Goal: Task Accomplishment & Management: Manage account settings

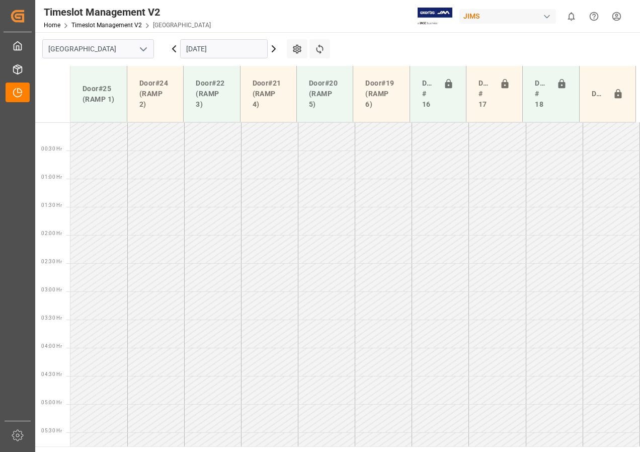
scroll to position [244, 0]
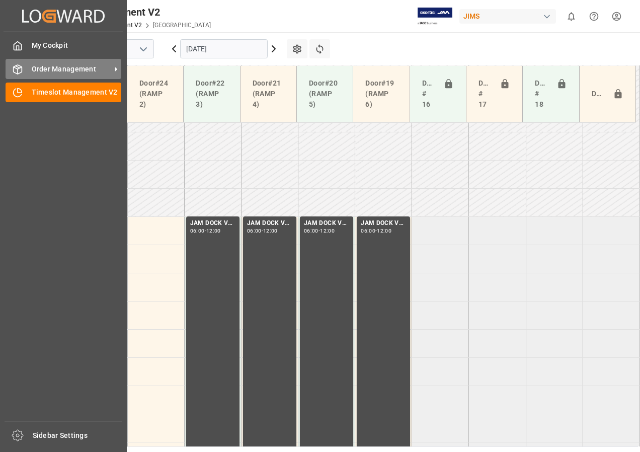
click at [41, 73] on span "Order Management" at bounding box center [71, 69] width 79 height 11
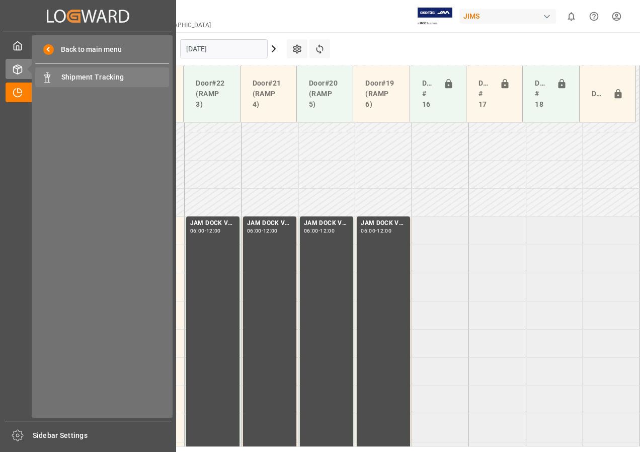
click at [72, 80] on span "Shipment Tracking" at bounding box center [115, 77] width 108 height 11
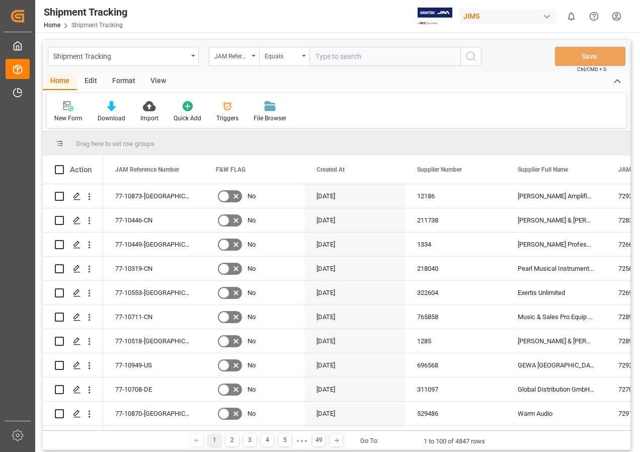
click at [150, 77] on div "View" at bounding box center [158, 81] width 31 height 17
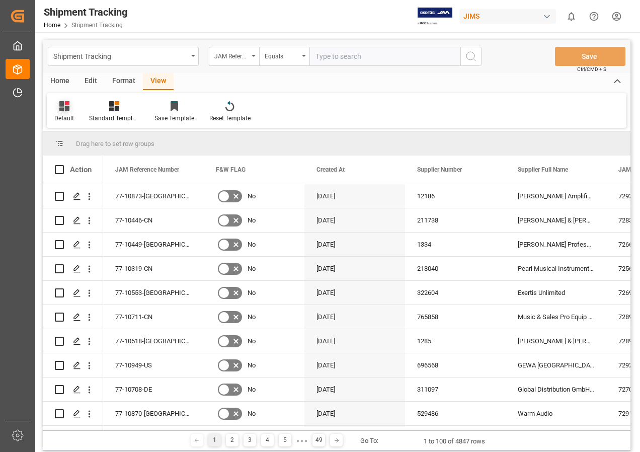
click at [64, 105] on icon at bounding box center [64, 106] width 10 height 10
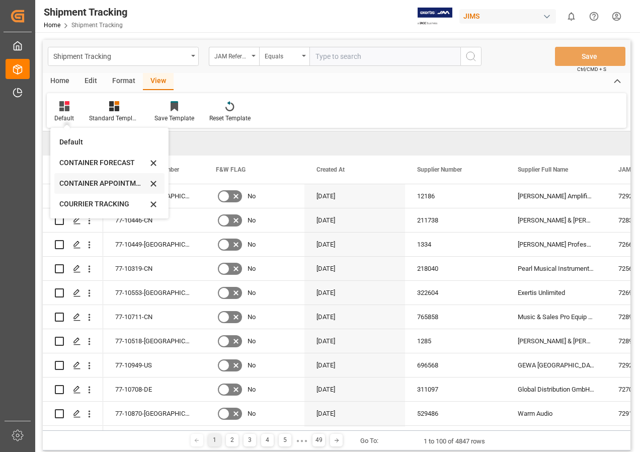
click at [90, 183] on div "CONTAINER APPOINTMENT" at bounding box center [103, 183] width 88 height 11
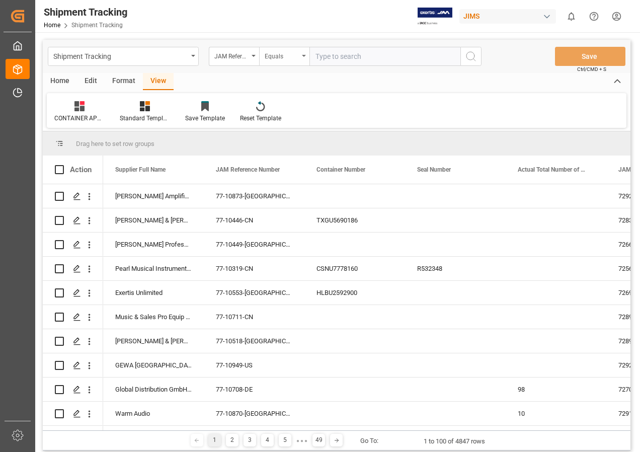
click at [303, 55] on icon "open menu" at bounding box center [304, 56] width 4 height 2
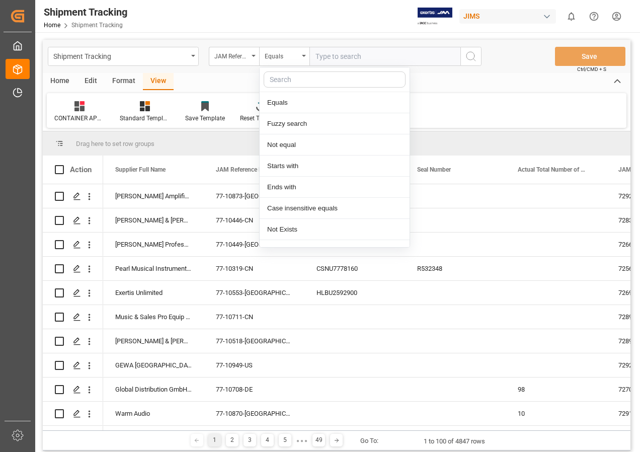
click at [336, 56] on input "text" at bounding box center [384, 56] width 151 height 19
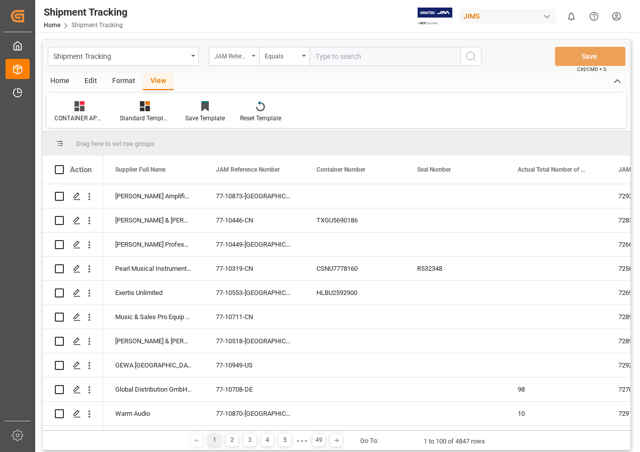
click at [255, 55] on icon "open menu" at bounding box center [254, 56] width 4 height 2
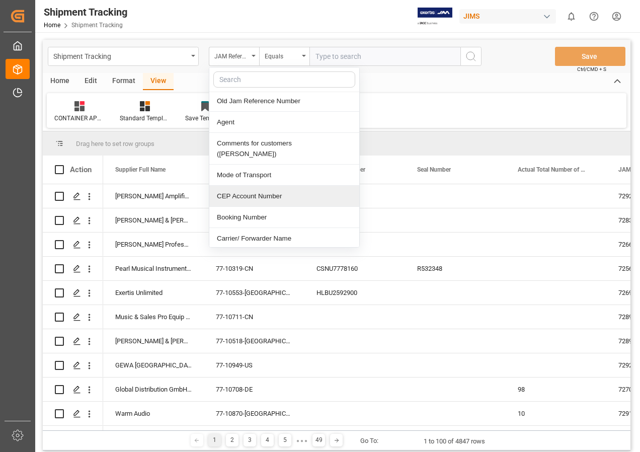
scroll to position [252, 0]
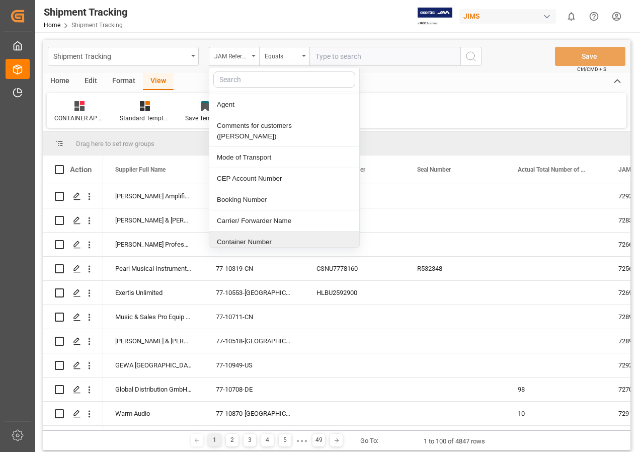
click at [253, 232] on div "Container Number" at bounding box center [284, 241] width 150 height 21
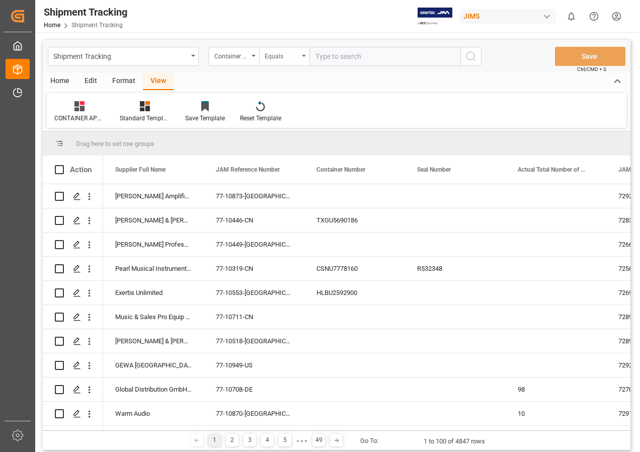
drag, startPoint x: 306, startPoint y: 52, endPoint x: 304, endPoint y: 63, distance: 11.7
click at [305, 52] on div "Equals" at bounding box center [284, 56] width 50 height 19
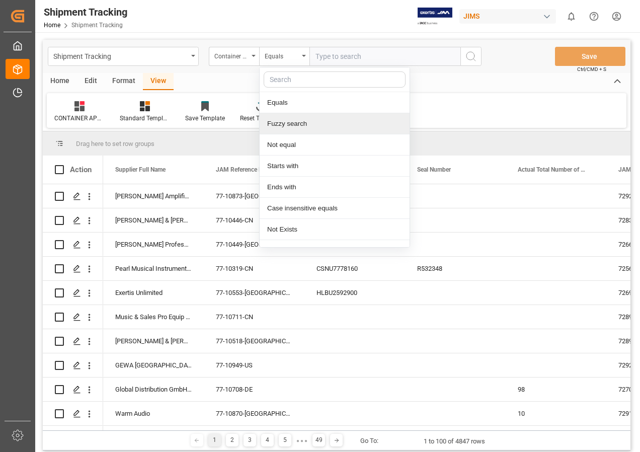
click at [287, 125] on div "Fuzzy search" at bounding box center [335, 123] width 150 height 21
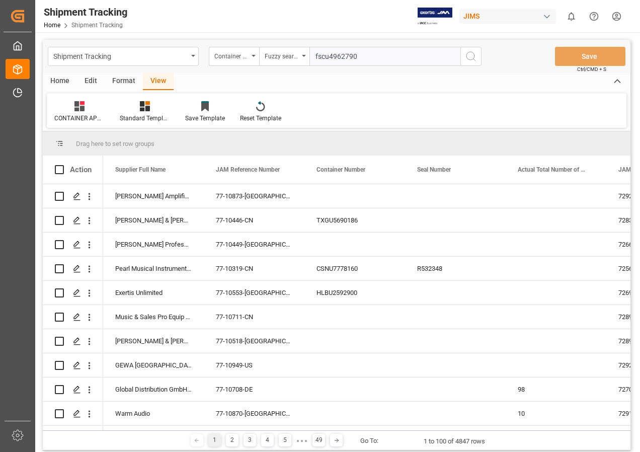
type input "fscu4962790"
click at [469, 56] on icon "search button" at bounding box center [471, 56] width 12 height 12
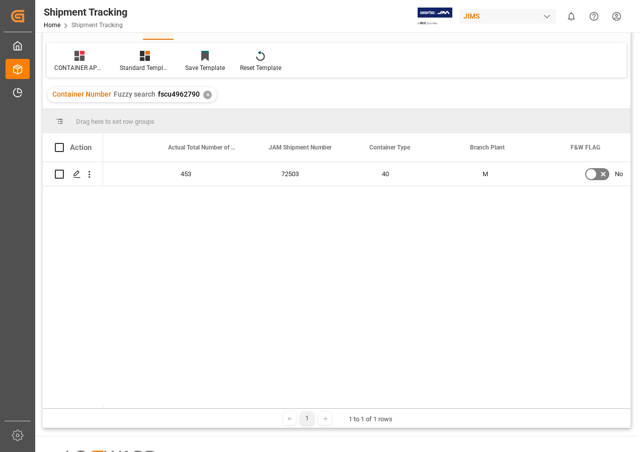
scroll to position [0, 399]
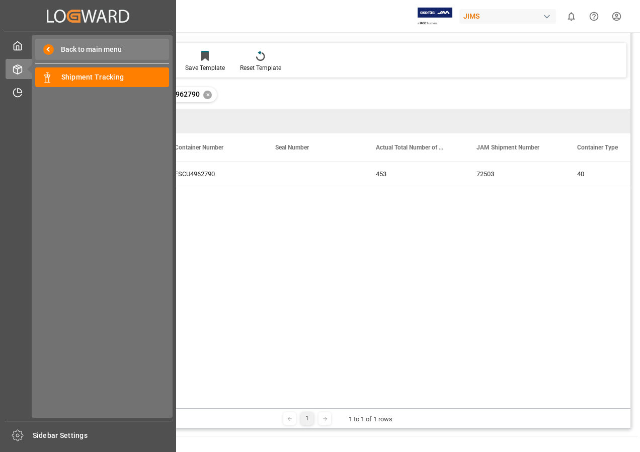
click at [89, 47] on span "Back to main menu" at bounding box center [88, 49] width 68 height 11
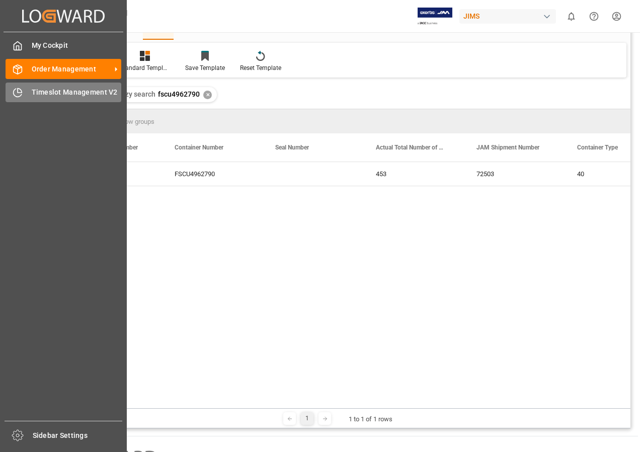
click at [60, 90] on span "Timeslot Management V2" at bounding box center [77, 92] width 90 height 11
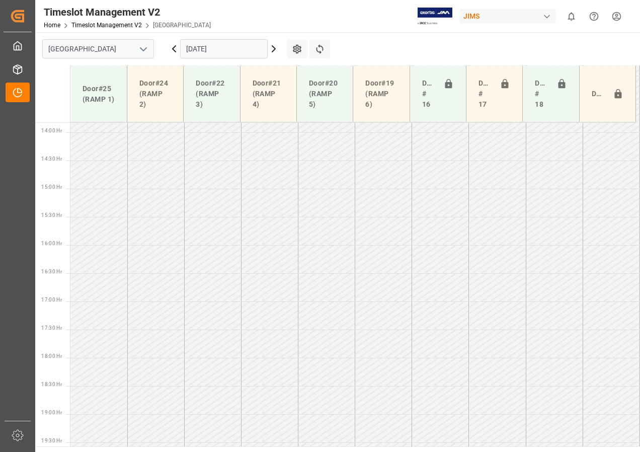
scroll to position [803, 0]
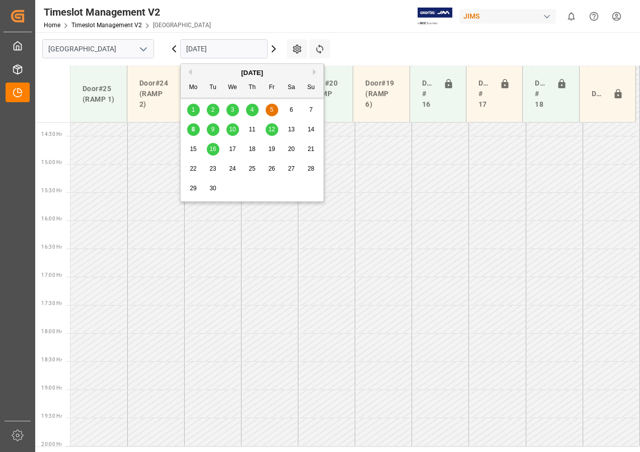
click at [236, 49] on input "[DATE]" at bounding box center [224, 48] width 88 height 19
click at [212, 126] on span "9" at bounding box center [213, 129] width 4 height 7
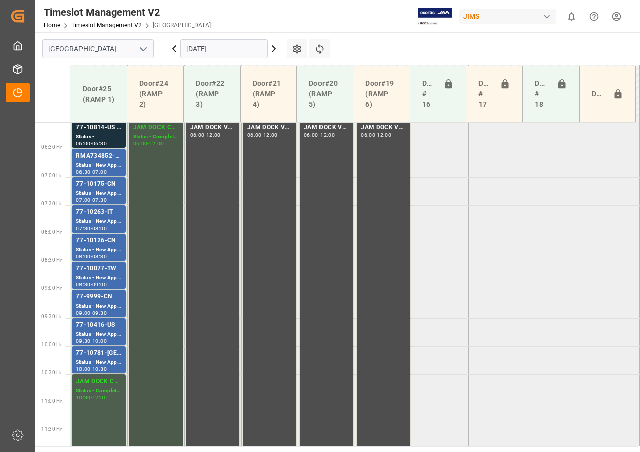
scroll to position [300, 0]
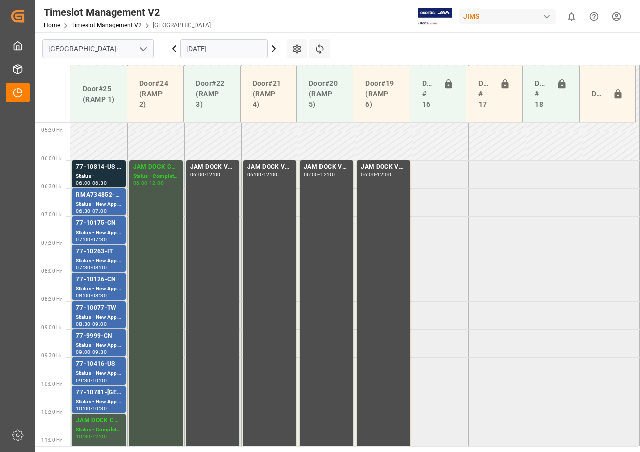
click at [153, 170] on div "JAM DOCK CONTROL" at bounding box center [155, 167] width 45 height 10
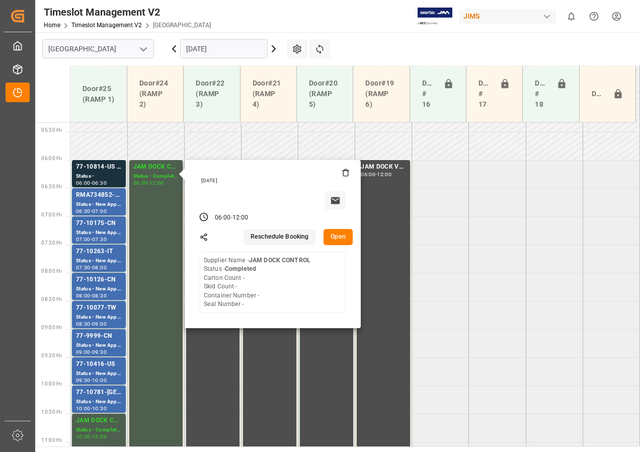
click at [341, 236] on button "Open" at bounding box center [337, 237] width 29 height 16
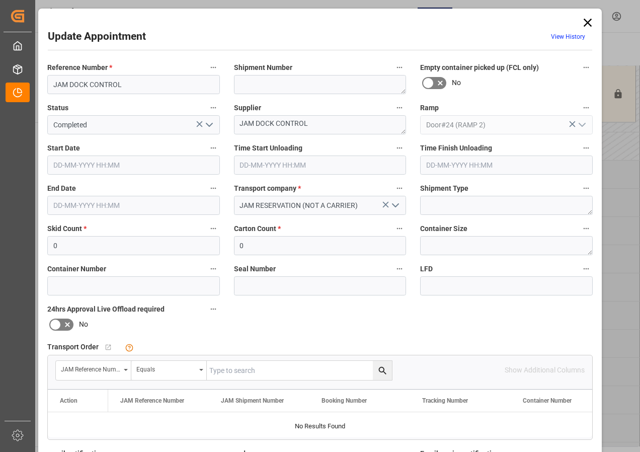
type input "[DATE] 06:00"
type input "[DATE] 12:00"
type input "[DATE] 14:47"
drag, startPoint x: 87, startPoint y: 88, endPoint x: 35, endPoint y: 85, distance: 51.9
click at [35, 85] on div "Update Appointment View History Reference Number * JAM DOCK CONTROL Shipment Nu…" at bounding box center [320, 226] width 640 height 452
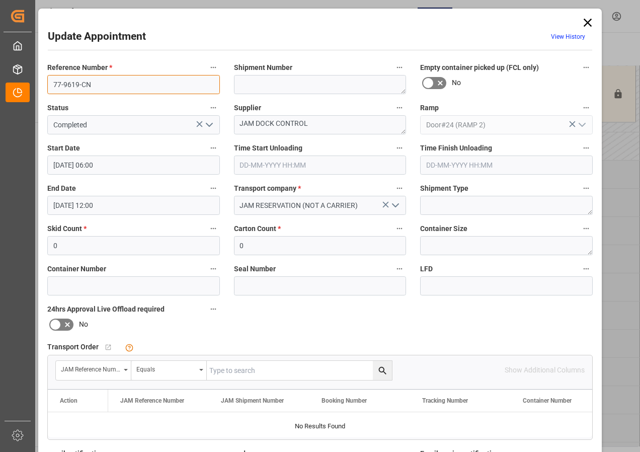
type input "77-9619-CN"
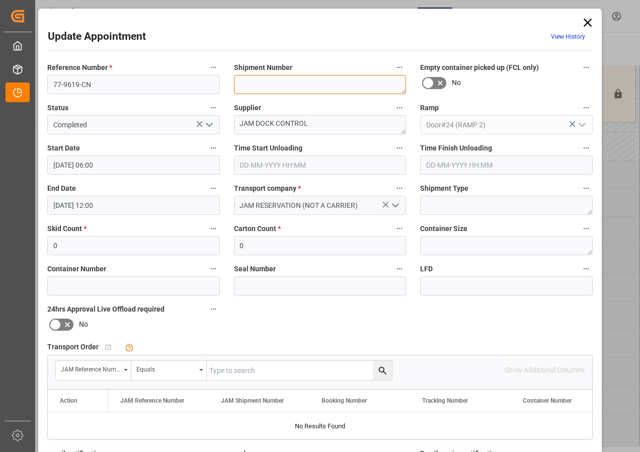
click at [254, 81] on textarea at bounding box center [320, 84] width 173 height 19
type textarea "72503"
click at [208, 123] on icon "open menu" at bounding box center [209, 125] width 12 height 12
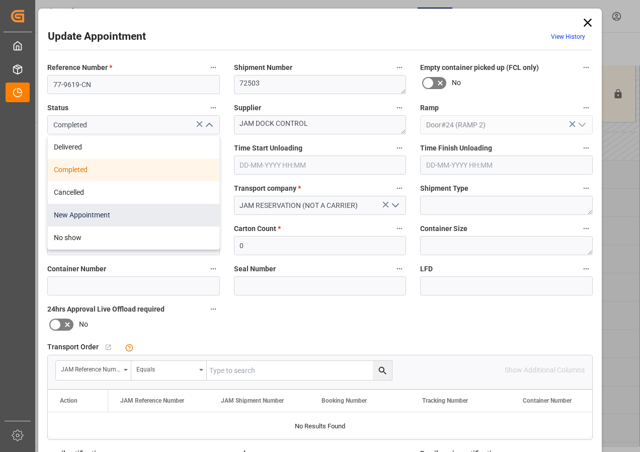
click at [100, 213] on div "New Appointment" at bounding box center [134, 215] width 172 height 23
type input "New Appointment"
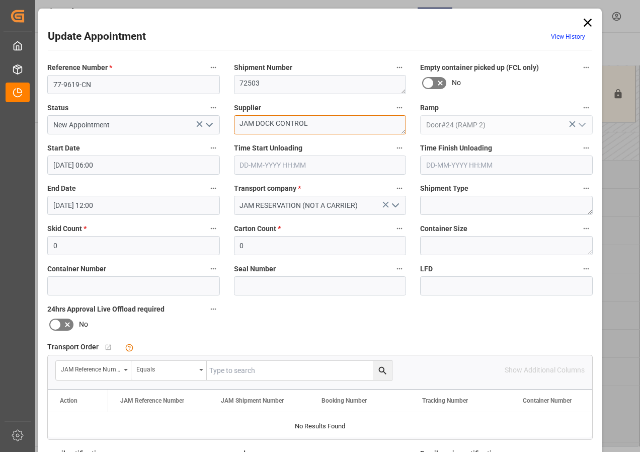
drag, startPoint x: 306, startPoint y: 122, endPoint x: 212, endPoint y: 119, distance: 94.1
click at [213, 120] on div "Reference Number * 77-9619-CN Shipment Number 72503 Empty container picked up (…" at bounding box center [319, 310] width 559 height 507
type textarea "PEARL IN01(61)"
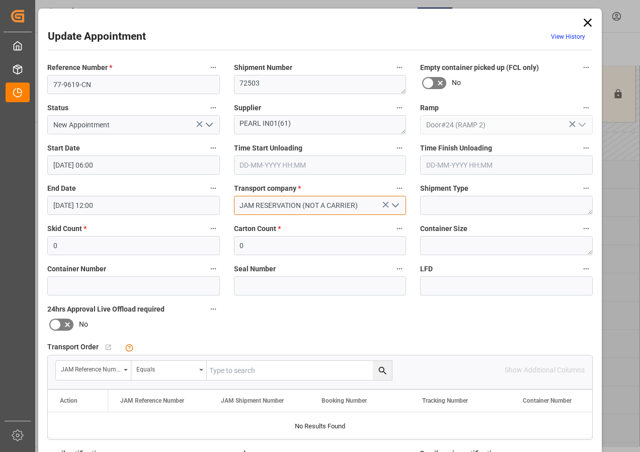
drag, startPoint x: 360, startPoint y: 204, endPoint x: 193, endPoint y: 205, distance: 167.0
click at [196, 205] on div "Reference Number * 77-9619-CN Shipment Number 72503 Empty container picked up (…" at bounding box center [319, 310] width 559 height 507
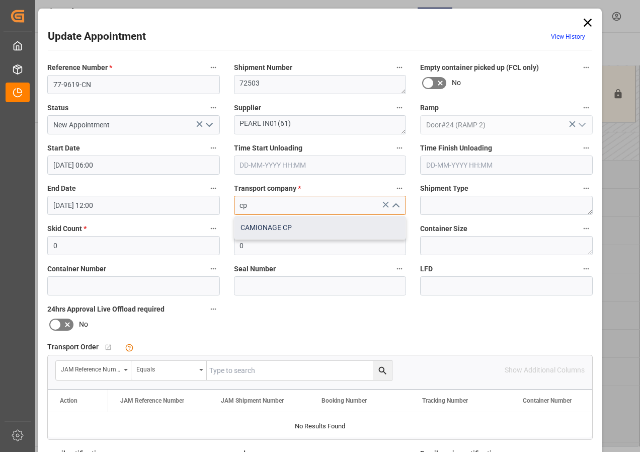
click at [255, 225] on div "CAMIONAGE CP" at bounding box center [320, 227] width 172 height 23
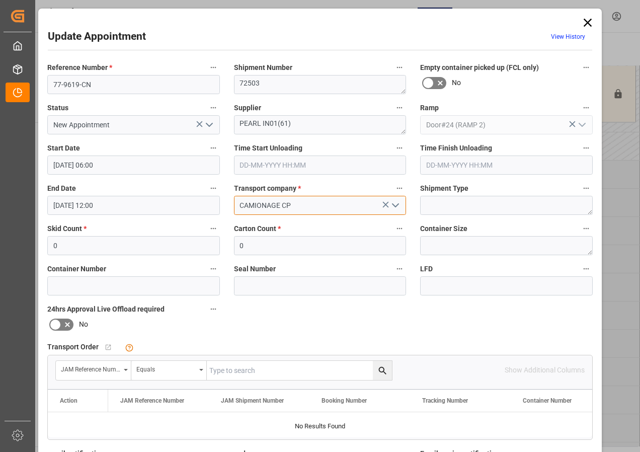
type input "CAMIONAGE CP"
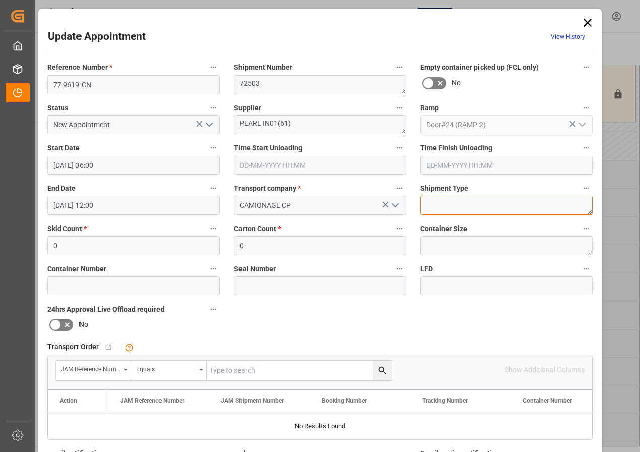
click at [436, 206] on textarea at bounding box center [506, 205] width 173 height 19
type textarea "FCL"
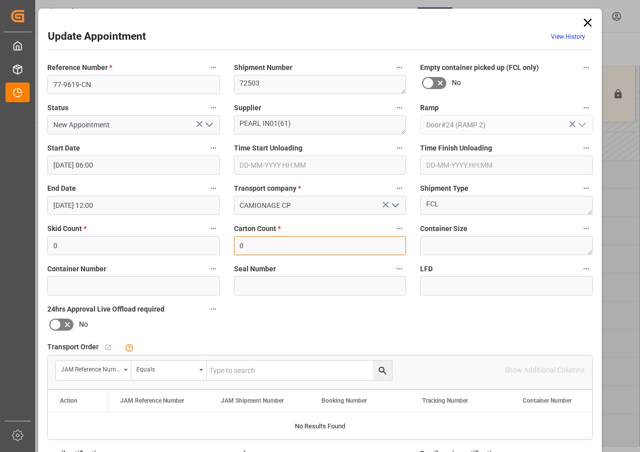
click at [247, 247] on input "0" at bounding box center [320, 245] width 173 height 19
type input "453"
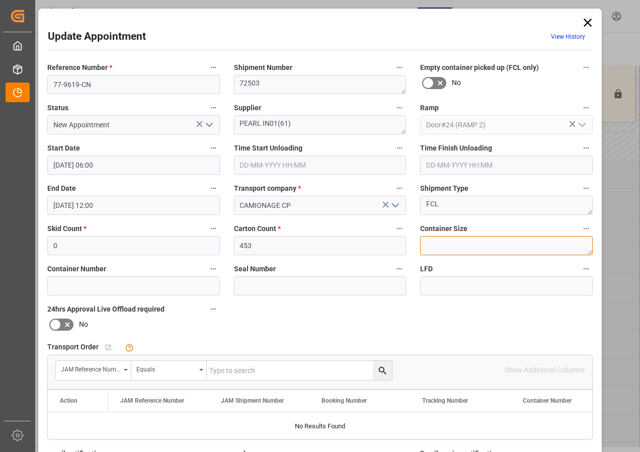
click at [436, 242] on textarea at bounding box center [506, 245] width 173 height 19
type textarea "40FT"
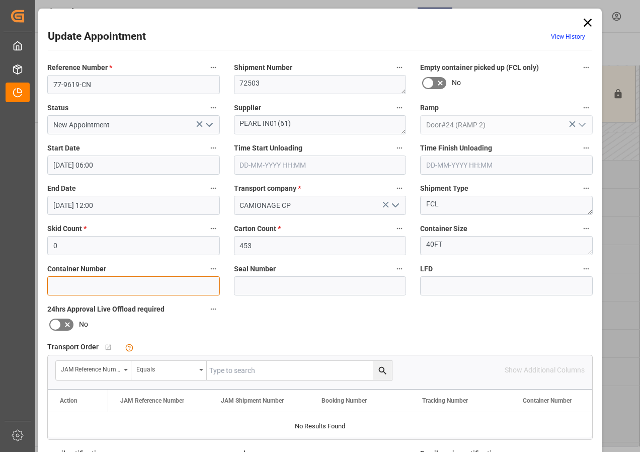
click at [123, 285] on input at bounding box center [133, 285] width 173 height 19
type input "FSCU4962790"
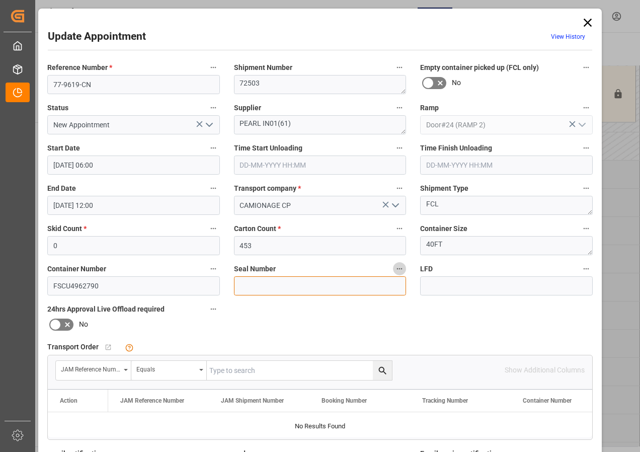
click at [254, 285] on input at bounding box center [320, 285] width 173 height 19
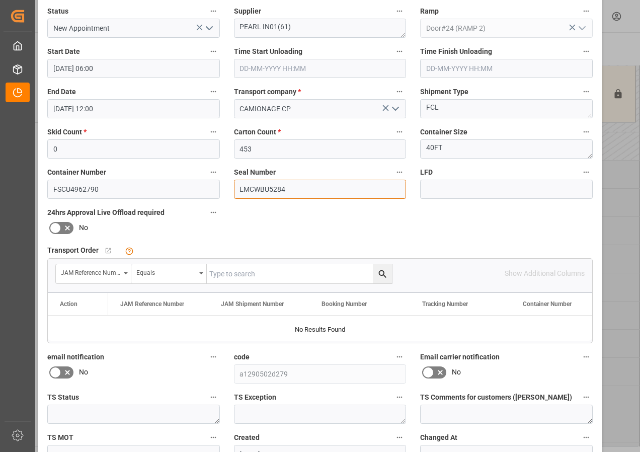
scroll to position [151, 0]
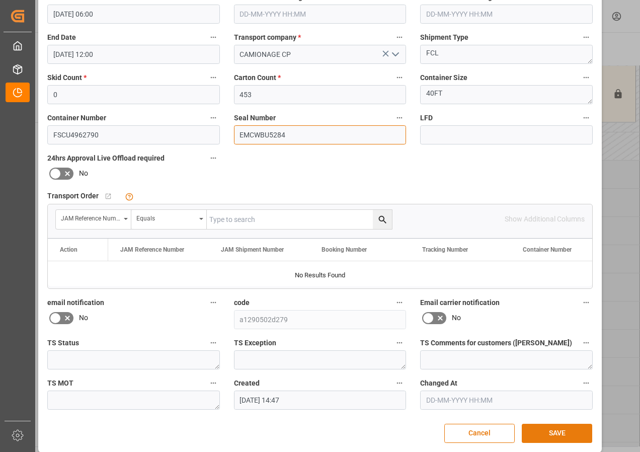
type input "EMCWBU5284"
click at [540, 431] on button "SAVE" at bounding box center [557, 433] width 70 height 19
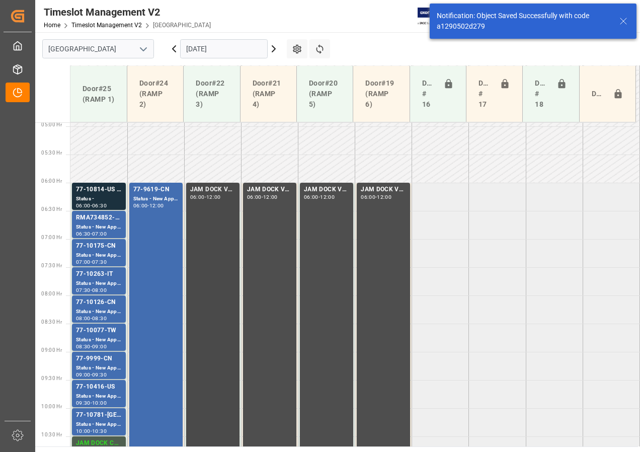
scroll to position [296, 0]
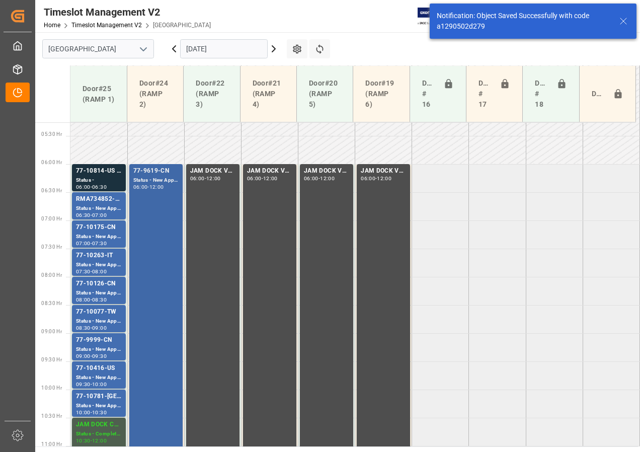
click at [156, 174] on div "77-9619-CN" at bounding box center [155, 171] width 45 height 10
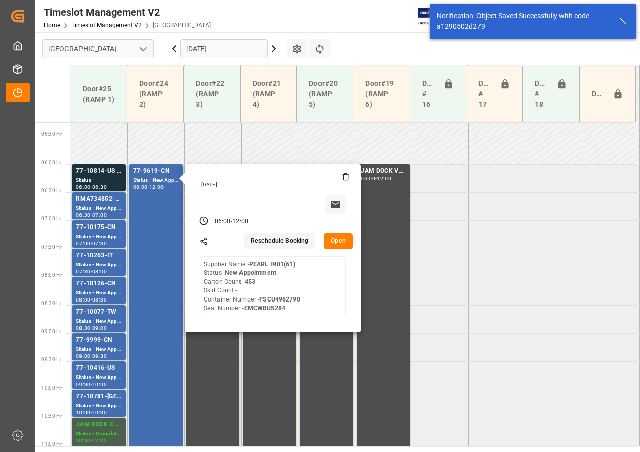
click at [335, 243] on button "Open" at bounding box center [337, 241] width 29 height 16
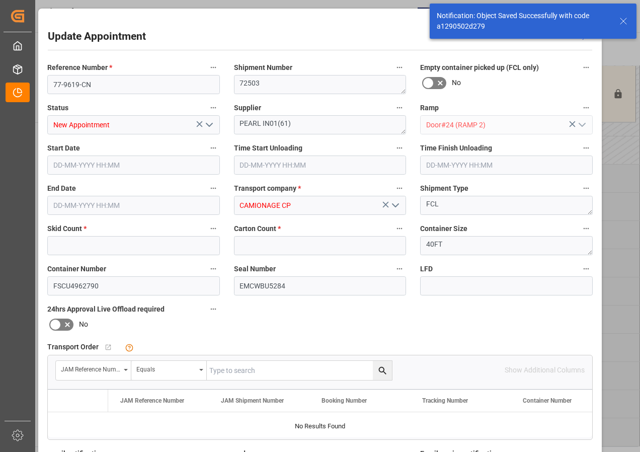
type input "0"
type input "453"
type input "[DATE] 06:00"
type input "[DATE] 12:00"
type input "[DATE] 14:47"
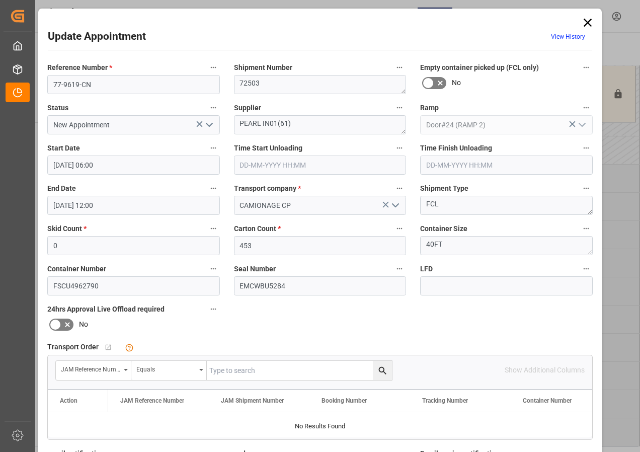
click at [230, 370] on input "text" at bounding box center [299, 370] width 185 height 19
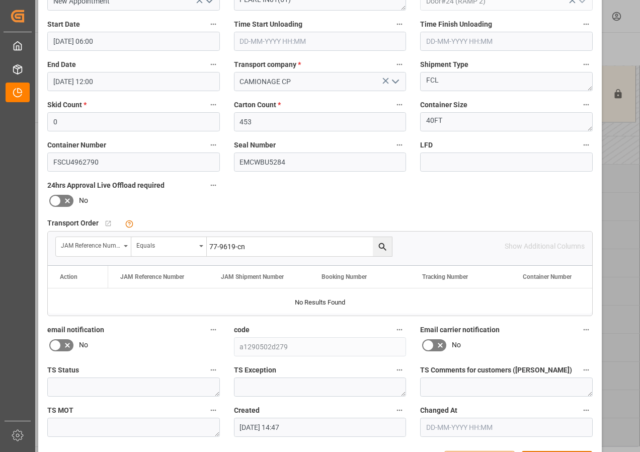
scroll to position [160, 0]
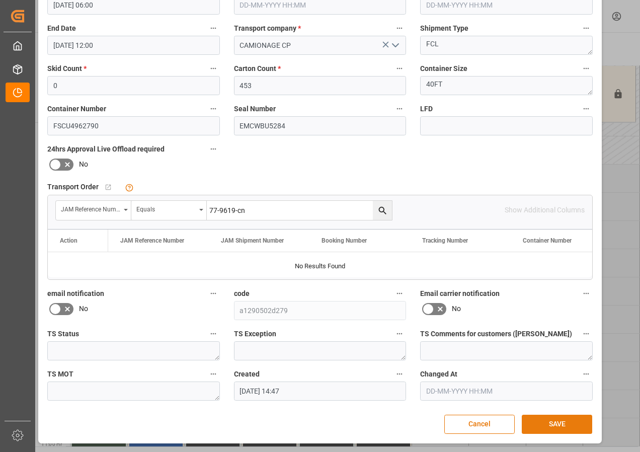
type input "77-9619-cn"
click at [564, 423] on button "SAVE" at bounding box center [557, 424] width 70 height 19
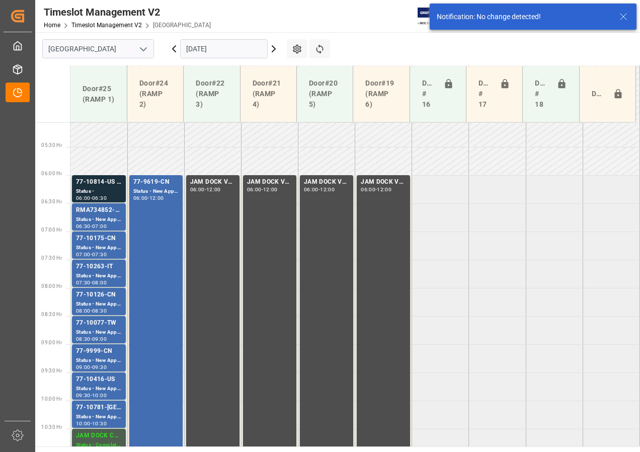
scroll to position [296, 0]
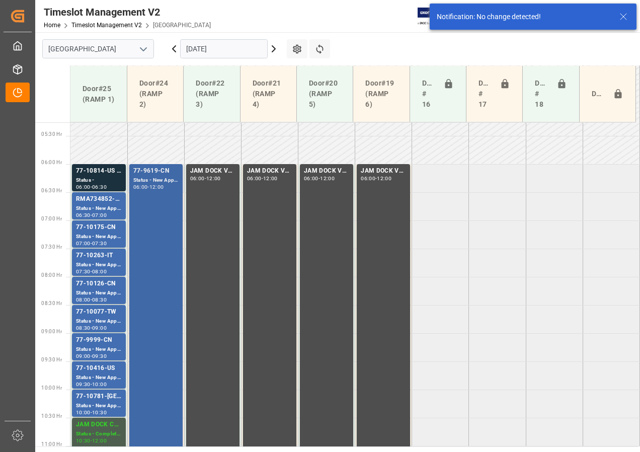
click at [153, 181] on div "Status - New Appointment" at bounding box center [155, 180] width 45 height 9
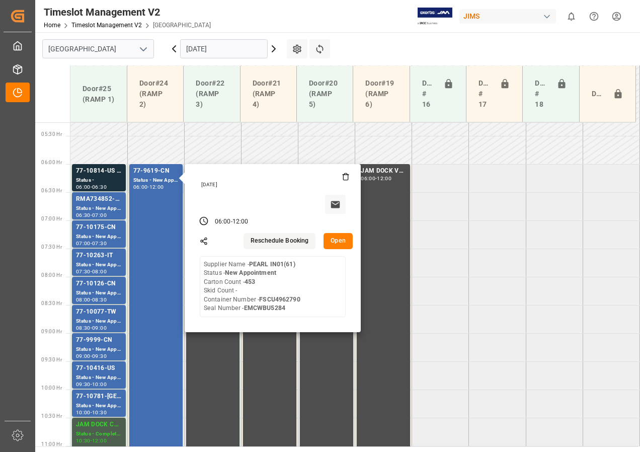
click at [334, 243] on button "Open" at bounding box center [337, 241] width 29 height 16
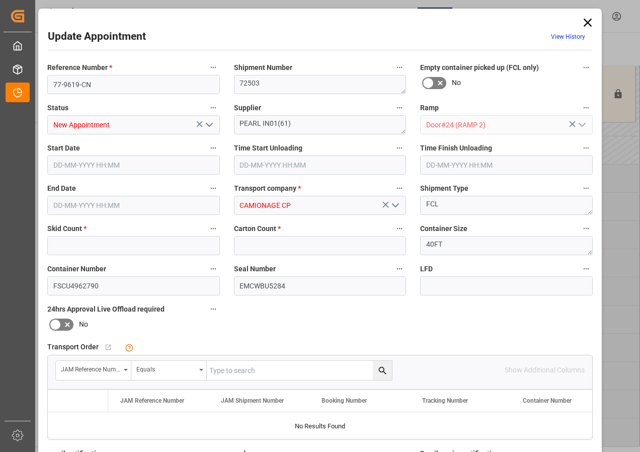
type input "0"
type input "453"
type input "[DATE] 06:00"
type input "[DATE] 12:00"
type input "[DATE] 14:47"
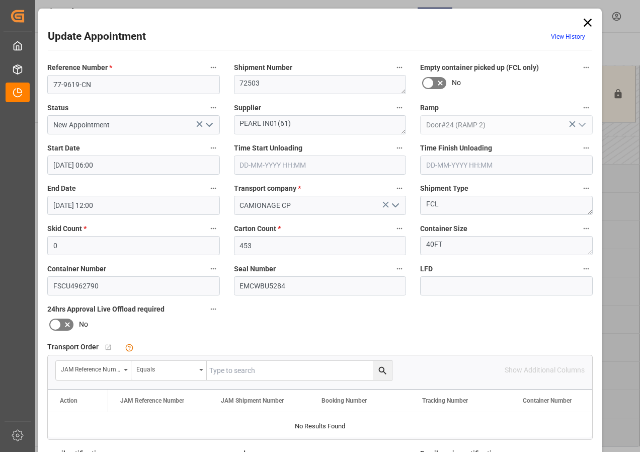
click at [230, 370] on input "text" at bounding box center [299, 370] width 185 height 19
type input "77-9619-cn"
click at [380, 369] on icon "search button" at bounding box center [382, 370] width 11 height 11
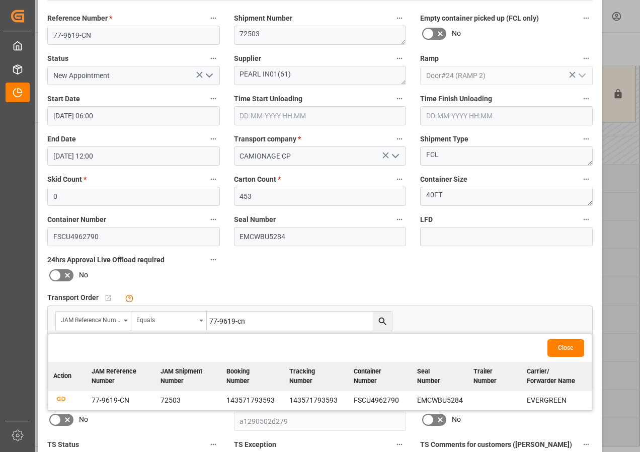
scroll to position [151, 0]
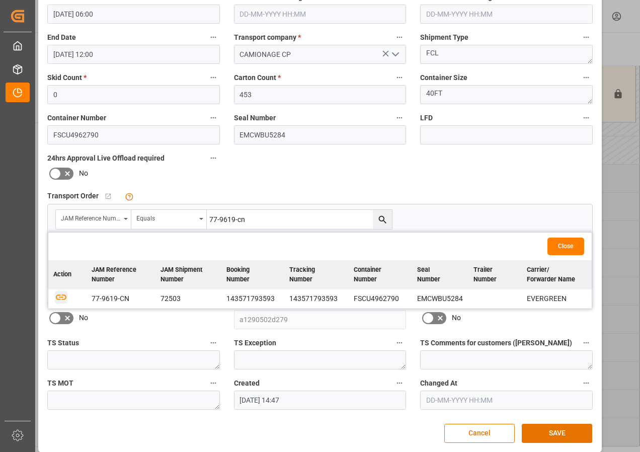
click at [56, 297] on icon "button" at bounding box center [61, 296] width 13 height 13
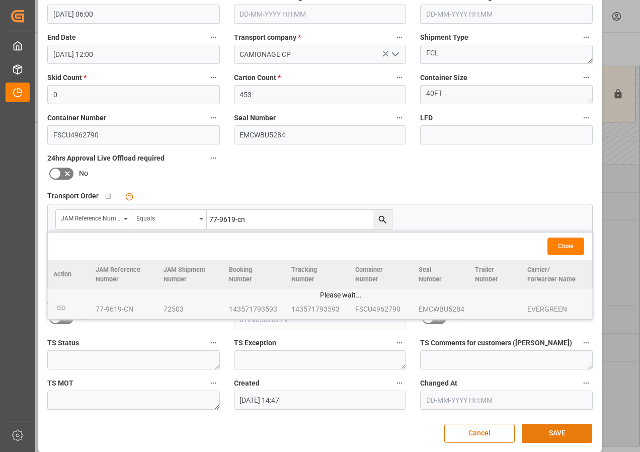
click at [555, 433] on button "SAVE" at bounding box center [557, 433] width 70 height 19
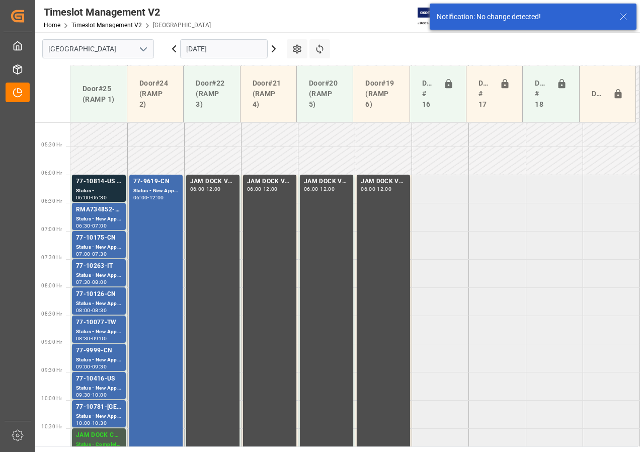
scroll to position [296, 0]
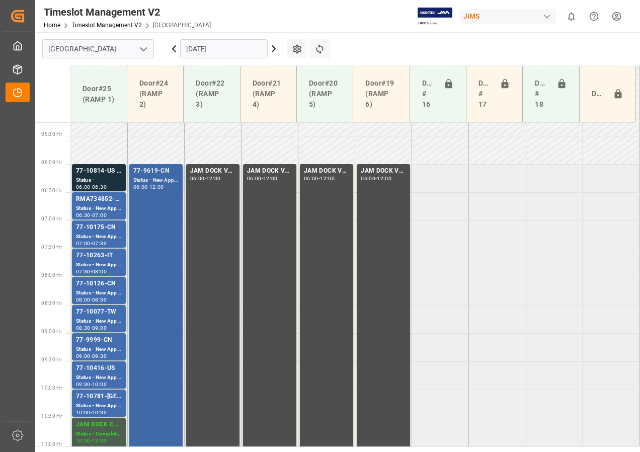
click at [164, 182] on div "Status - New Appointment" at bounding box center [155, 180] width 45 height 9
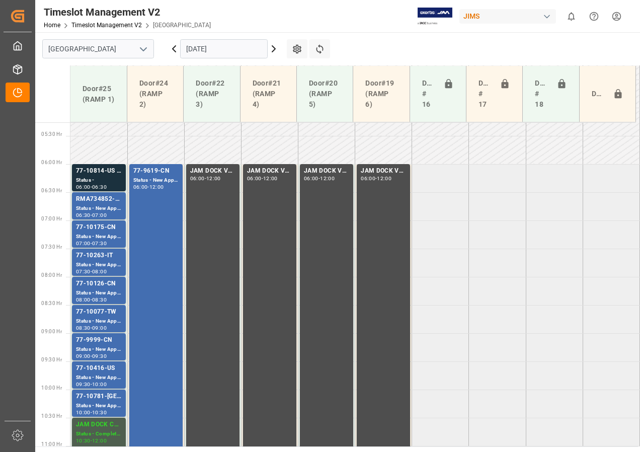
click at [275, 52] on icon at bounding box center [274, 49] width 12 height 12
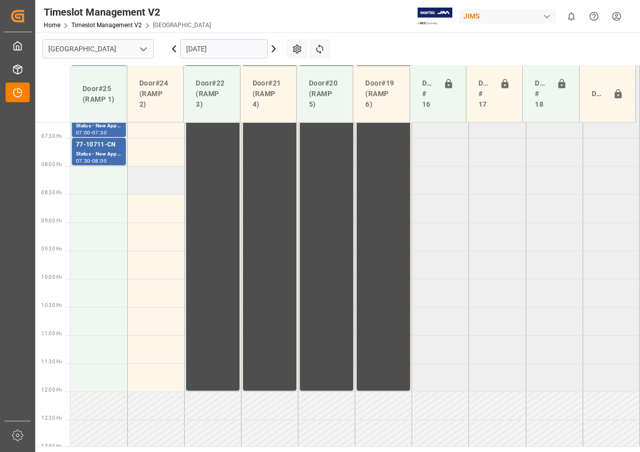
scroll to position [256, 0]
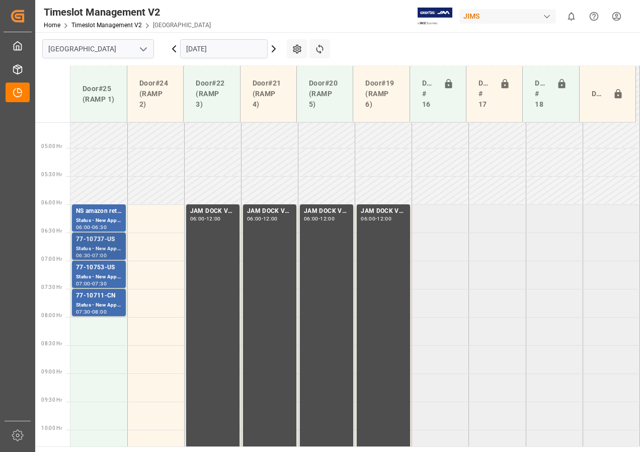
click at [110, 241] on div "77-10737-US" at bounding box center [99, 239] width 46 height 10
click at [101, 270] on div "77-10753-US" at bounding box center [99, 268] width 46 height 10
click at [99, 295] on div "77-10711-CN" at bounding box center [99, 296] width 46 height 10
click at [150, 223] on td at bounding box center [155, 218] width 57 height 28
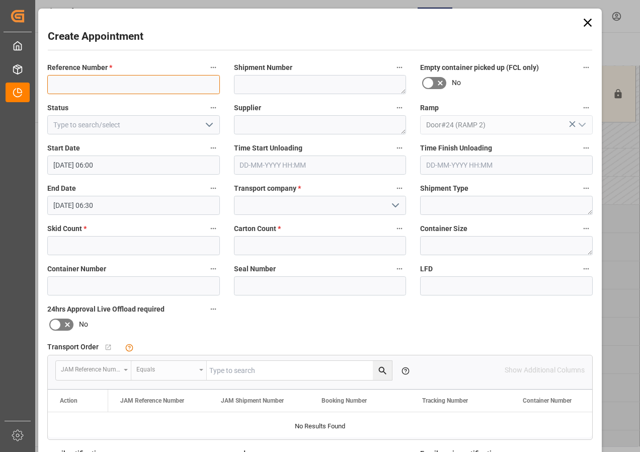
click at [111, 88] on input at bounding box center [133, 84] width 173 height 19
type input "JAM DOCK CONTROL"
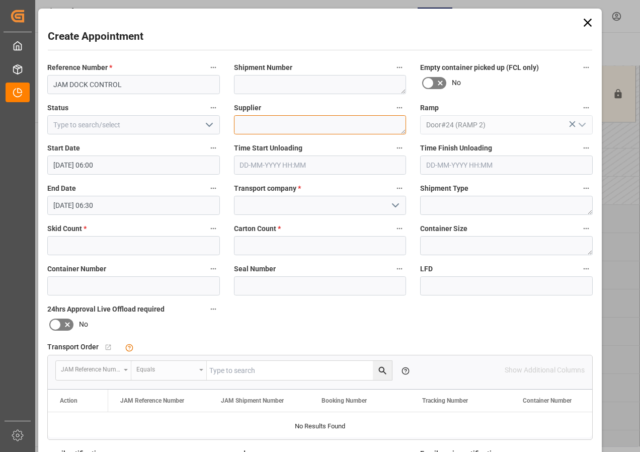
click at [254, 123] on textarea at bounding box center [320, 124] width 173 height 19
type textarea "JAM DOCK CONTROL"
click at [206, 127] on icon "open menu" at bounding box center [209, 125] width 12 height 12
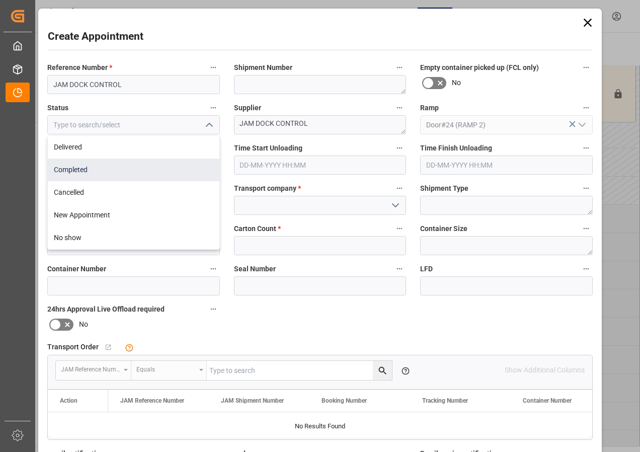
click at [81, 168] on div "Completed" at bounding box center [134, 169] width 172 height 23
type input "Completed"
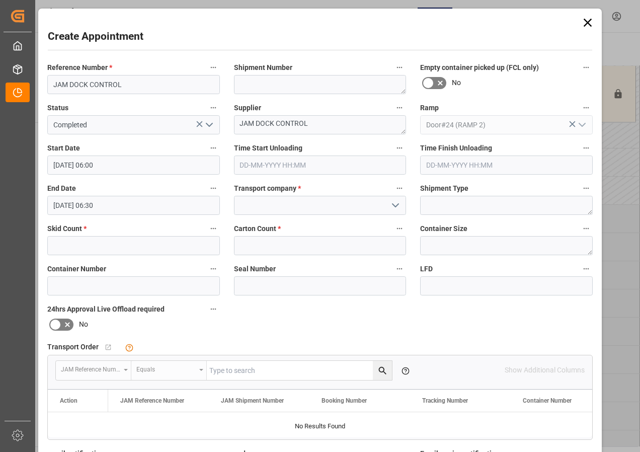
click at [94, 207] on input "[DATE] 06:30" at bounding box center [133, 205] width 173 height 19
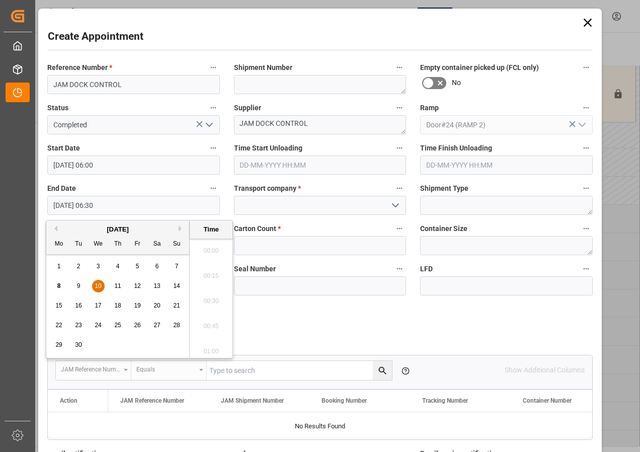
scroll to position [607, 0]
click at [96, 286] on span "10" at bounding box center [98, 285] width 7 height 7
click at [211, 298] on li "12:00" at bounding box center [211, 297] width 43 height 25
type input "[DATE] 12:00"
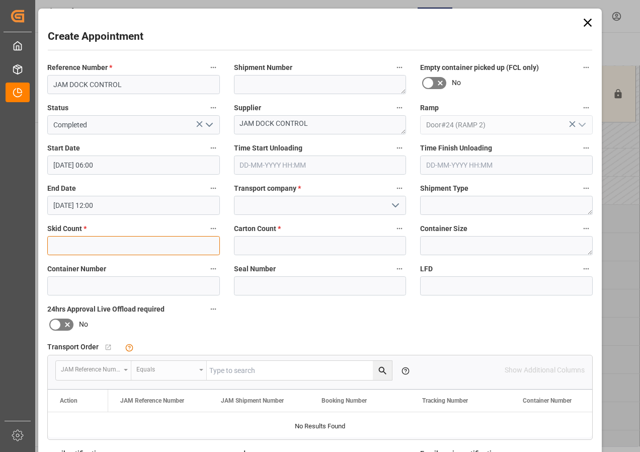
click at [144, 246] on input "text" at bounding box center [133, 245] width 173 height 19
type input "0"
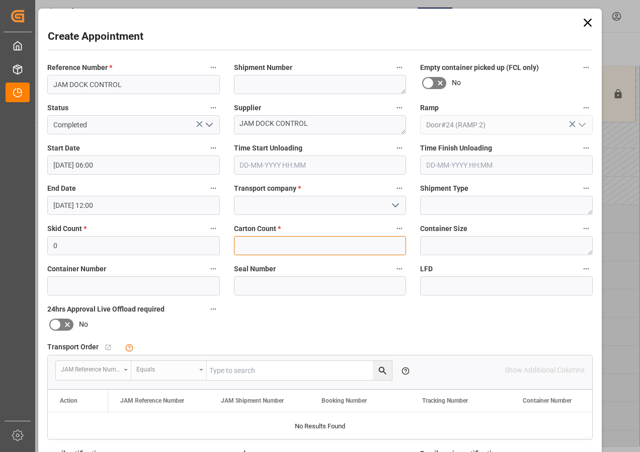
click at [264, 242] on input "text" at bounding box center [320, 245] width 173 height 19
type input "0"
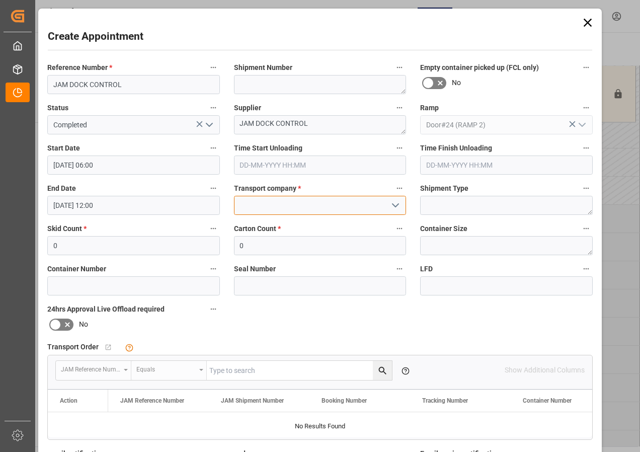
click at [283, 204] on input at bounding box center [320, 205] width 173 height 19
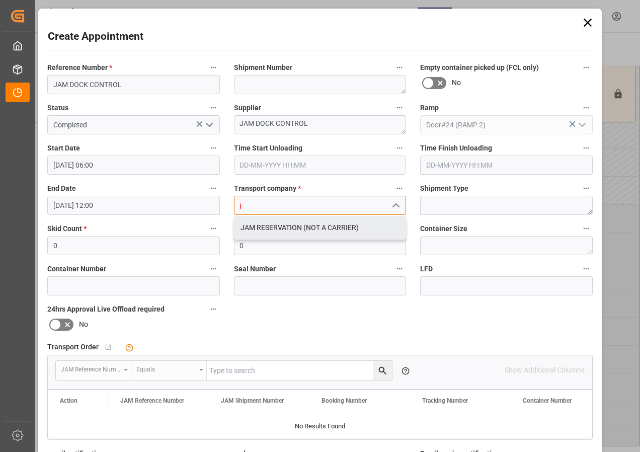
click at [284, 224] on div "JAM RESERVATION (NOT A CARRIER)" at bounding box center [320, 227] width 172 height 23
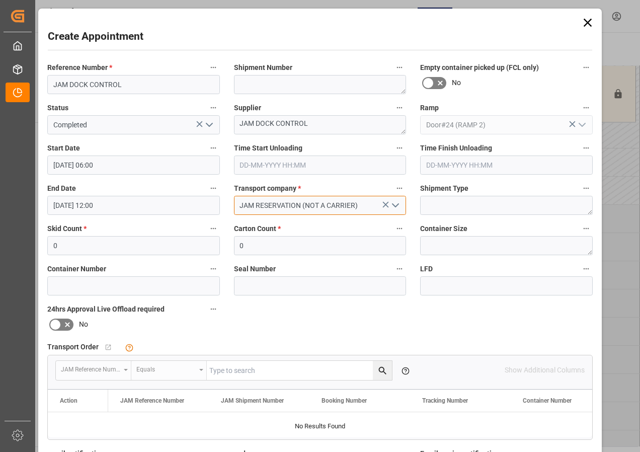
scroll to position [160, 0]
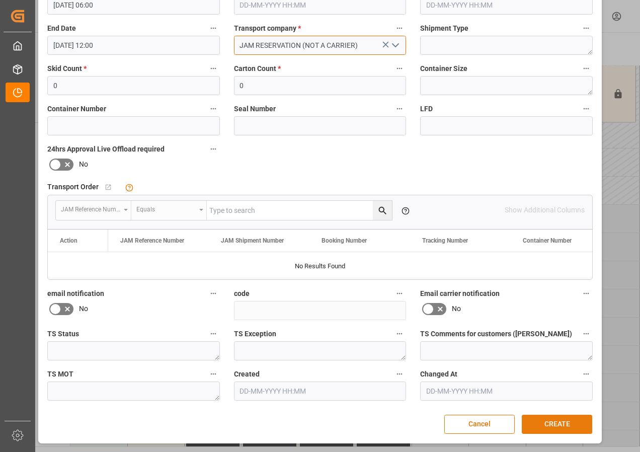
type input "JAM RESERVATION (NOT A CARRIER)"
click at [553, 424] on button "CREATE" at bounding box center [557, 424] width 70 height 19
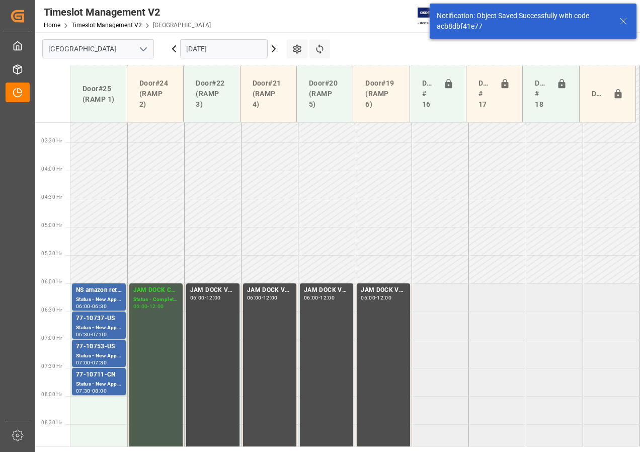
scroll to position [296, 0]
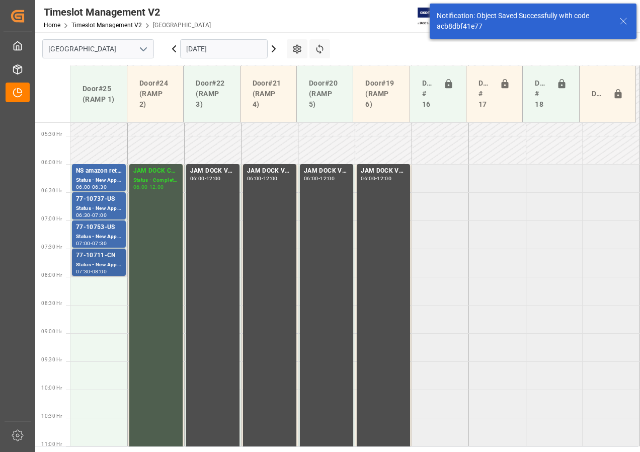
click at [102, 263] on div "Status - New Appointment" at bounding box center [99, 265] width 46 height 9
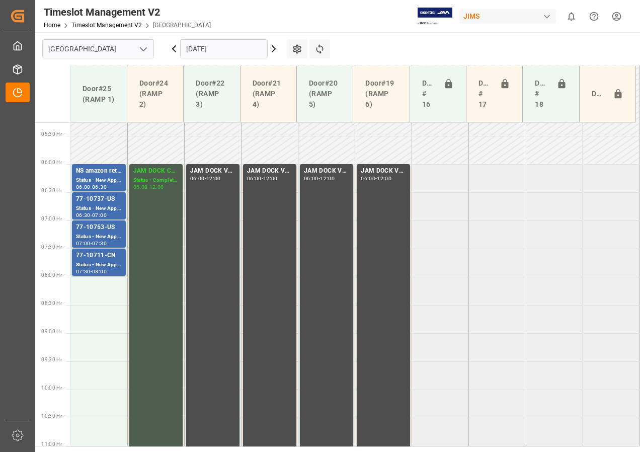
click at [104, 235] on div "Status - New Appointment" at bounding box center [99, 236] width 46 height 9
click at [98, 205] on div "Status - New Appointment" at bounding box center [99, 208] width 46 height 9
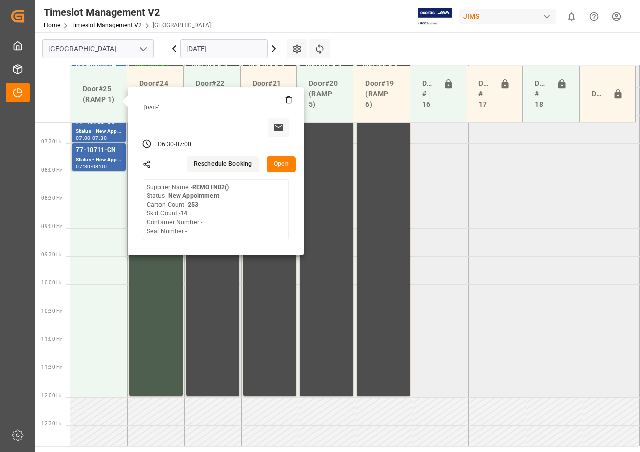
scroll to position [397, 0]
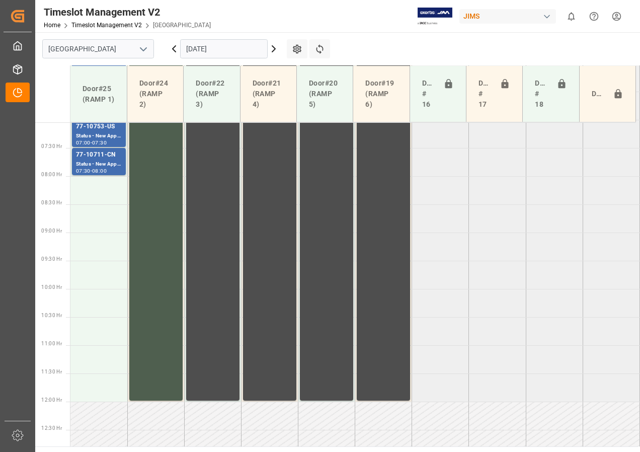
click at [485, 288] on tabel "NS amazon returns Status - New Appointment 06:00 - 06:30 JAM DOCK CONTROL Statu…" at bounding box center [354, 401] width 569 height 1353
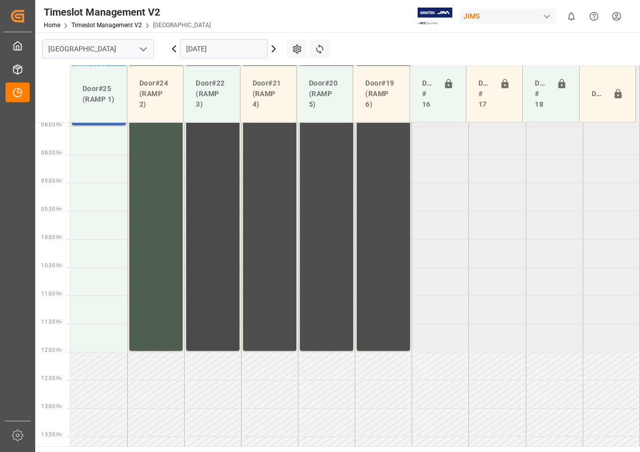
scroll to position [447, 0]
click at [90, 247] on td at bounding box center [98, 252] width 57 height 28
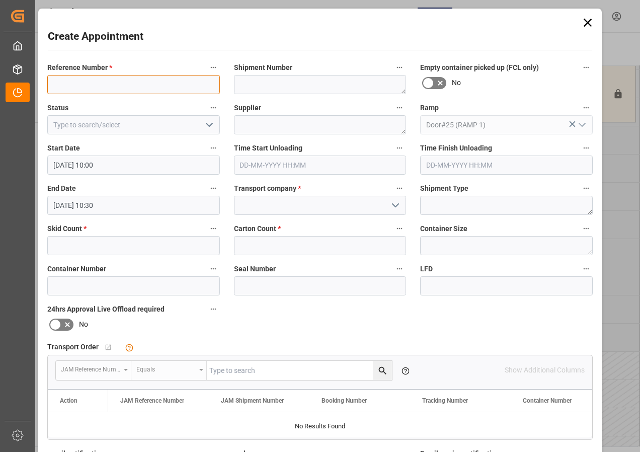
click at [84, 80] on input at bounding box center [133, 84] width 173 height 19
type input "JAM DOCK CONTROL"
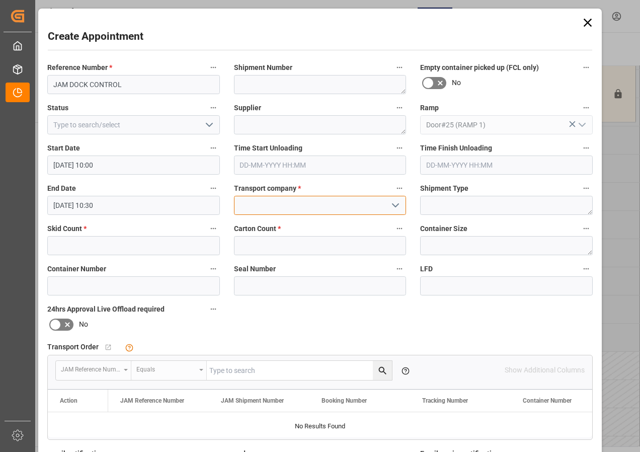
click at [278, 205] on input at bounding box center [320, 205] width 173 height 19
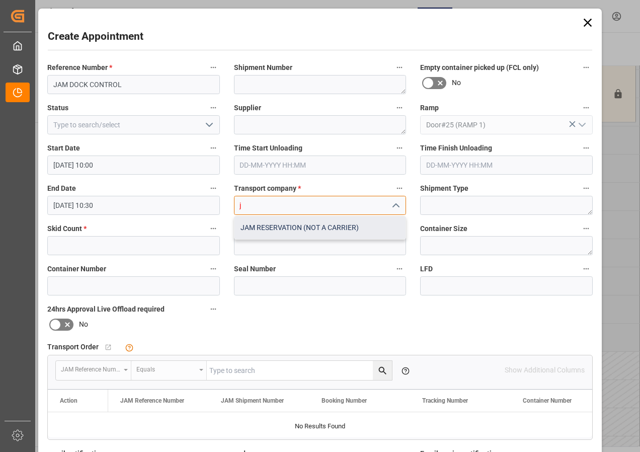
click at [291, 227] on div "JAM RESERVATION (NOT A CARRIER)" at bounding box center [320, 227] width 172 height 23
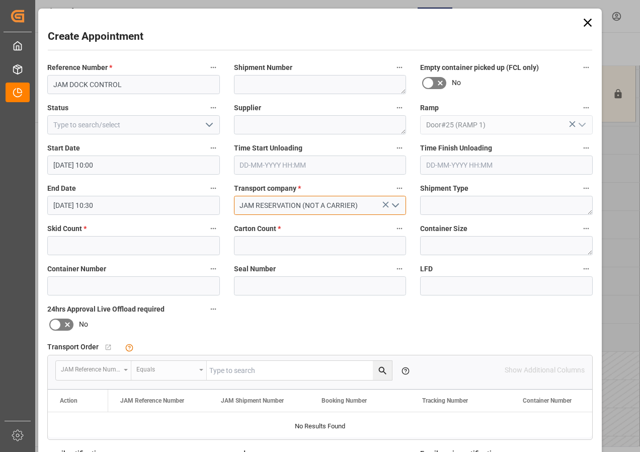
type input "JAM RESERVATION (NOT A CARRIER)"
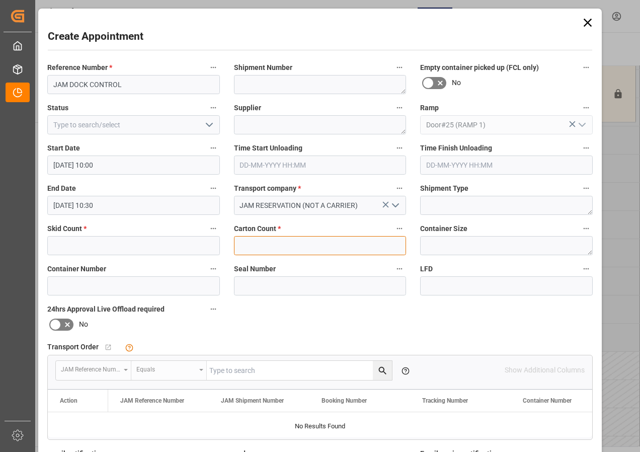
click at [254, 246] on input "text" at bounding box center [320, 245] width 173 height 19
type input "0"
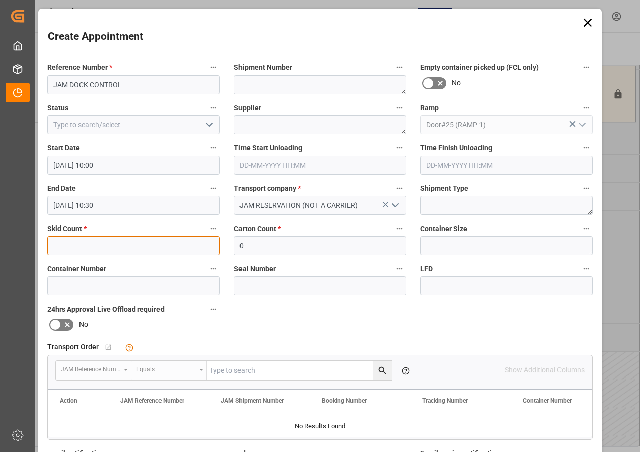
click at [156, 244] on input "text" at bounding box center [133, 245] width 173 height 19
type input "0"
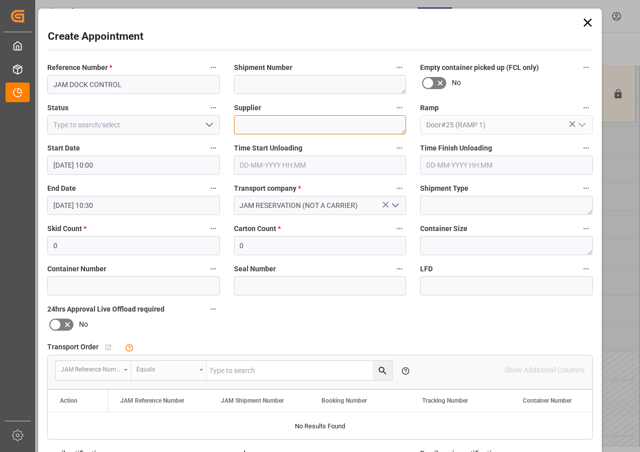
click at [259, 126] on textarea at bounding box center [320, 124] width 173 height 19
type textarea "JAM DOCK CONTROL"
click at [210, 126] on icon "open menu" at bounding box center [209, 125] width 12 height 12
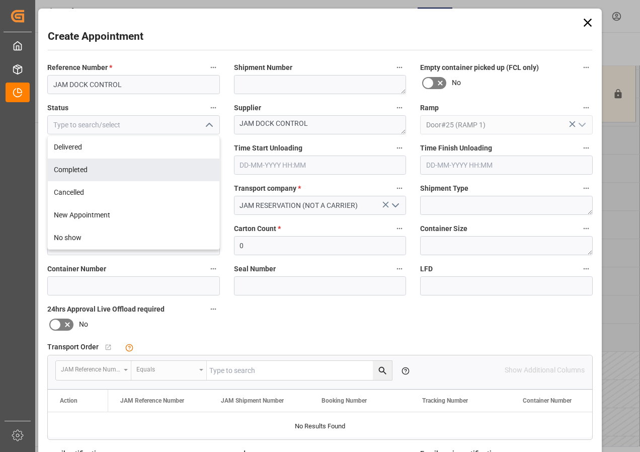
drag, startPoint x: 80, startPoint y: 170, endPoint x: 87, endPoint y: 165, distance: 7.5
click at [80, 169] on div "Completed" at bounding box center [134, 169] width 172 height 23
type input "Completed"
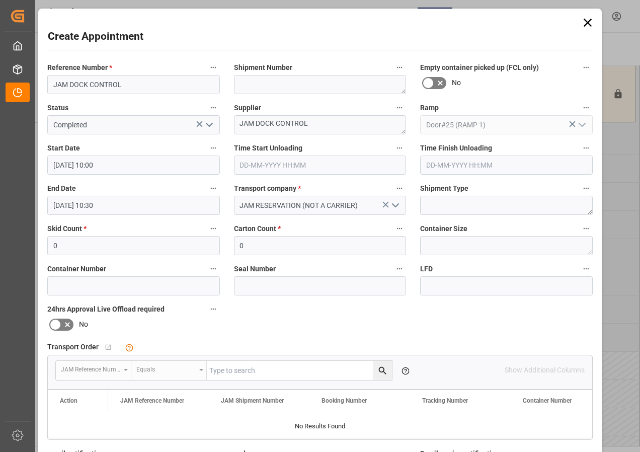
click at [86, 202] on input "[DATE] 10:30" at bounding box center [133, 205] width 173 height 19
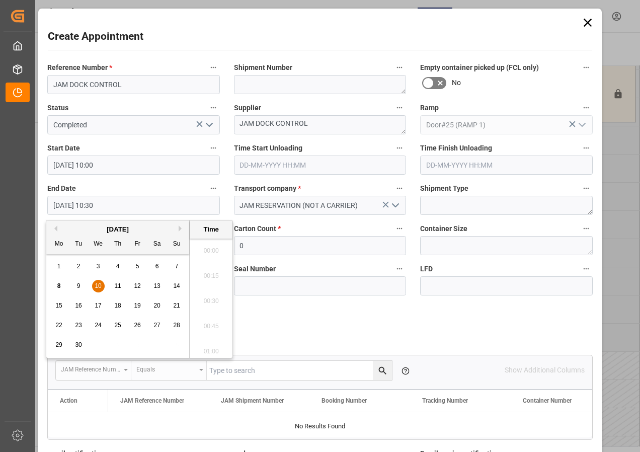
scroll to position [1010, 0]
click at [97, 282] on span "10" at bounding box center [98, 285] width 7 height 7
click at [215, 295] on li "12:00" at bounding box center [211, 297] width 43 height 25
type input "[DATE] 12:00"
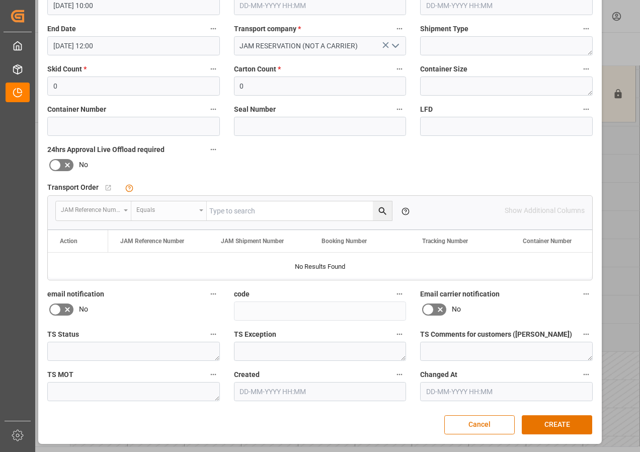
scroll to position [160, 0]
click at [550, 431] on button "CREATE" at bounding box center [557, 424] width 70 height 19
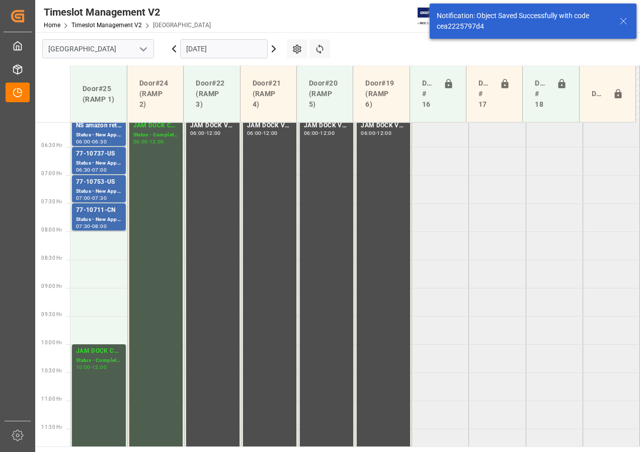
scroll to position [320, 0]
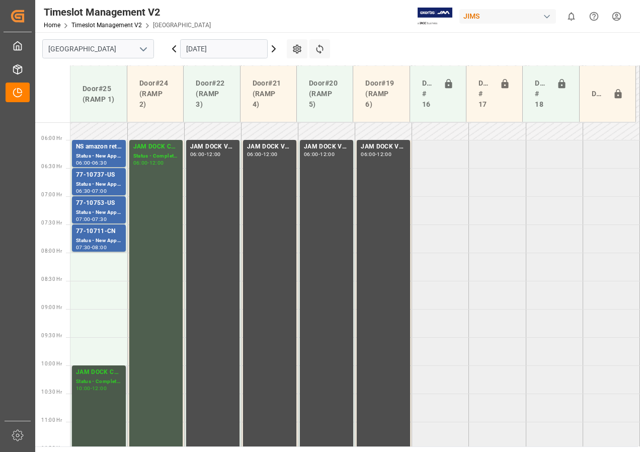
click at [95, 371] on div "JAM DOCK CONTROL" at bounding box center [99, 372] width 46 height 10
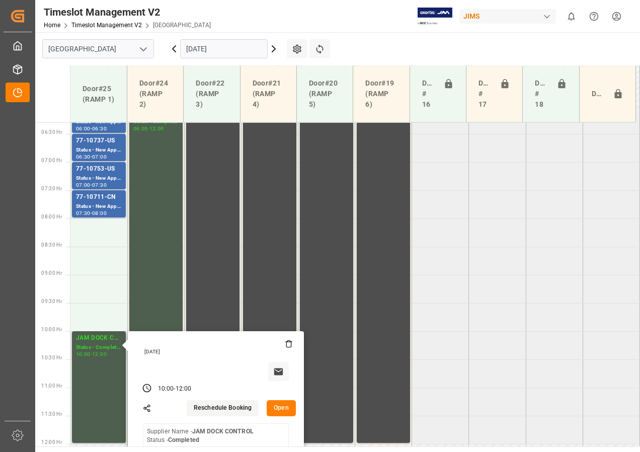
scroll to position [371, 0]
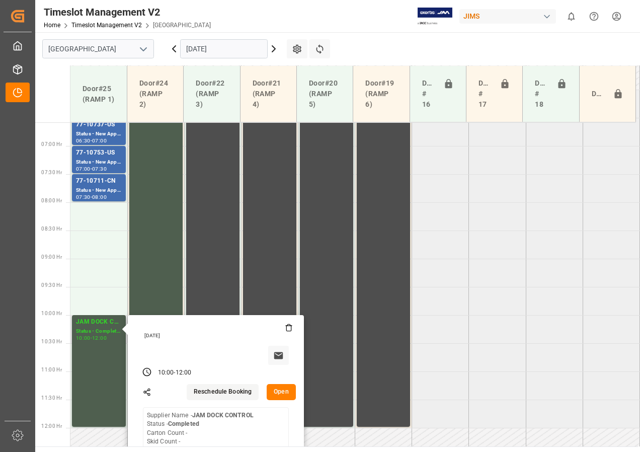
click at [280, 393] on button "Open" at bounding box center [281, 392] width 29 height 16
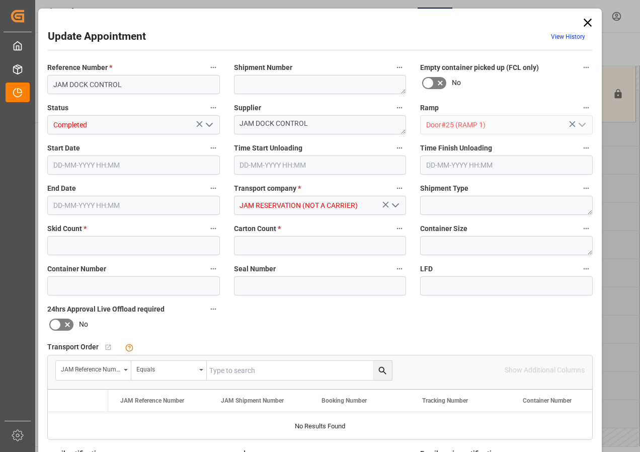
type input "0"
type input "[DATE] 10:00"
type input "[DATE] 12:00"
type input "[DATE] 19:33"
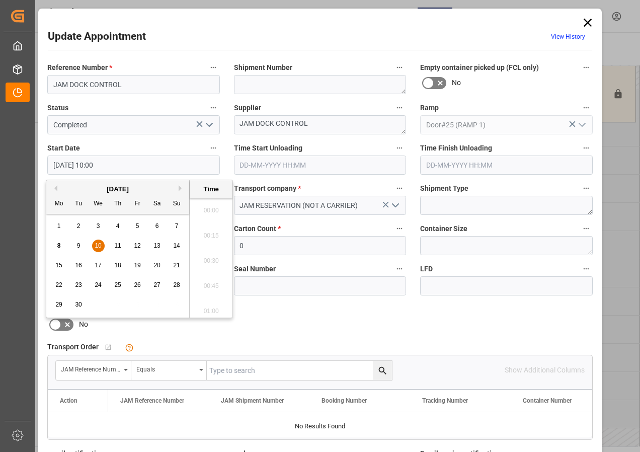
click at [106, 166] on input "[DATE] 10:00" at bounding box center [133, 164] width 173 height 19
click at [97, 247] on span "10" at bounding box center [98, 245] width 7 height 7
click at [208, 210] on li "09:30" at bounding box center [211, 207] width 43 height 25
type input "[DATE] 09:30"
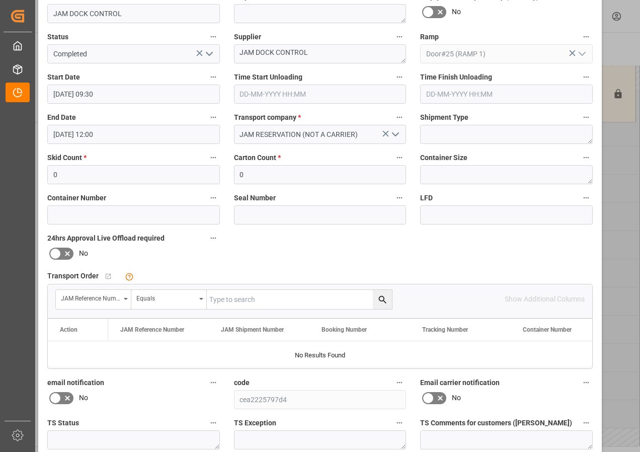
scroll to position [160, 0]
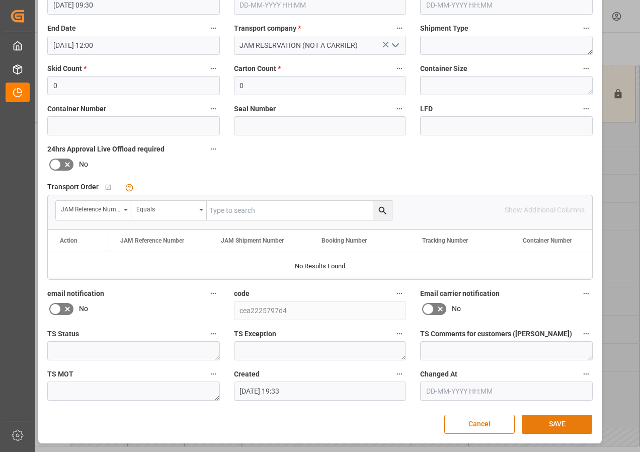
click at [556, 424] on button "SAVE" at bounding box center [557, 424] width 70 height 19
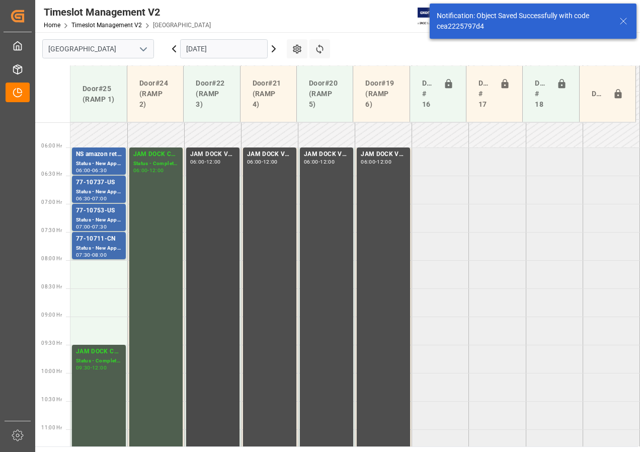
scroll to position [264, 0]
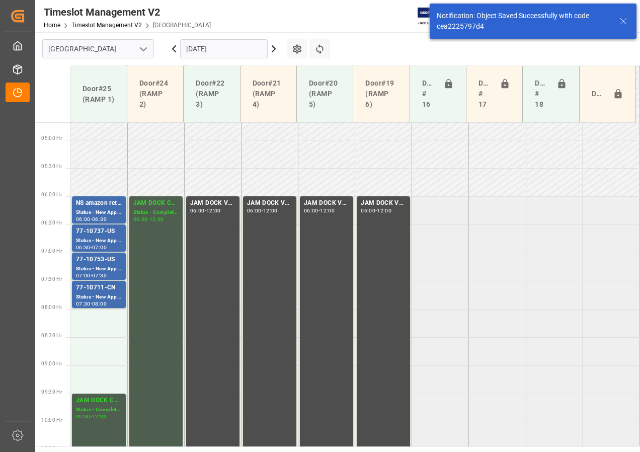
click at [273, 49] on icon at bounding box center [274, 49] width 12 height 12
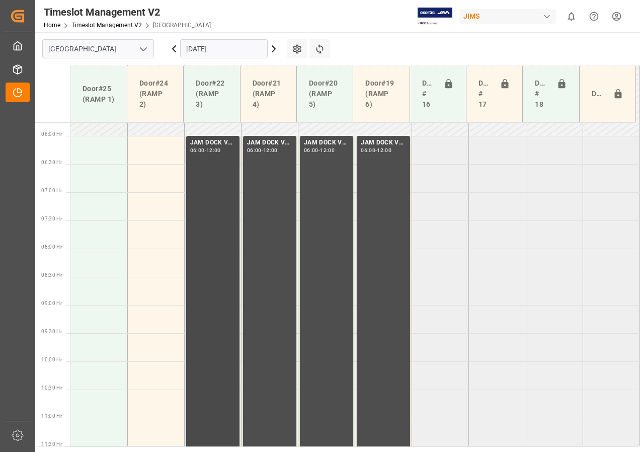
scroll to position [306, 0]
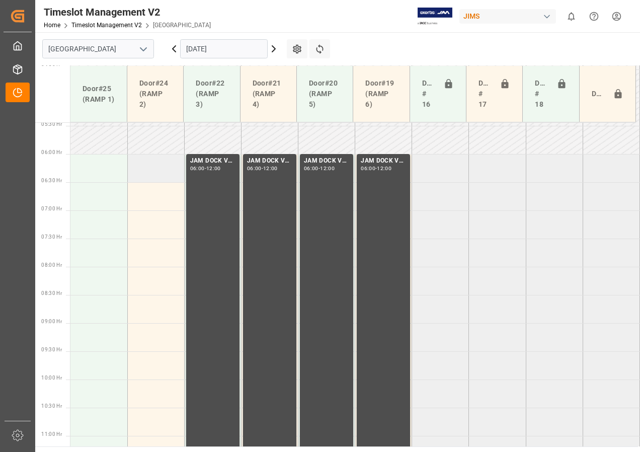
click at [162, 167] on td at bounding box center [155, 168] width 57 height 28
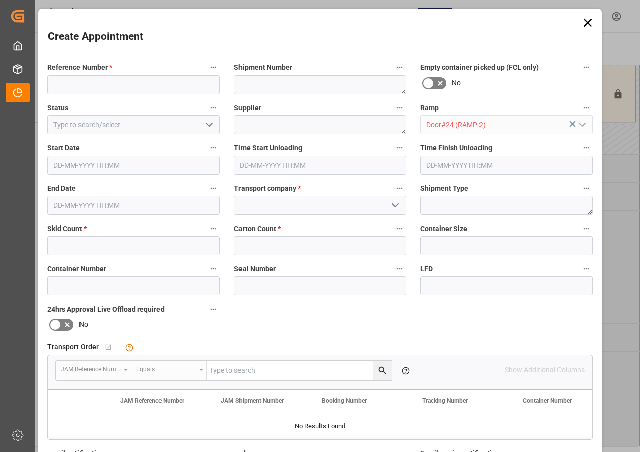
type input "[DATE] 06:00"
type input "[DATE] 06:30"
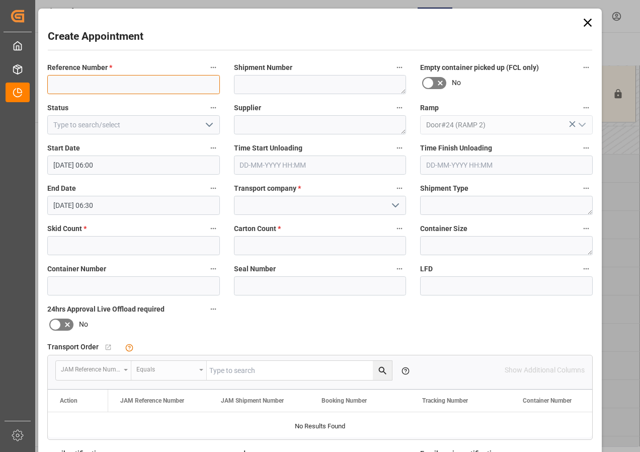
click at [119, 89] on input at bounding box center [133, 84] width 173 height 19
type input "JAM DOCK CONTROL"
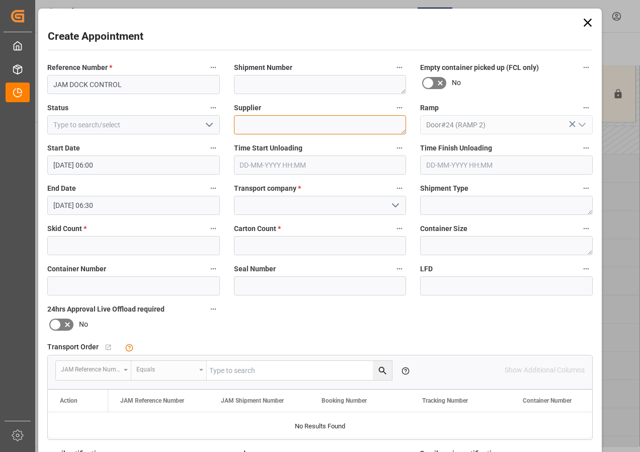
click at [260, 124] on textarea at bounding box center [320, 124] width 173 height 19
type textarea "JAM DOCK CONTROL"
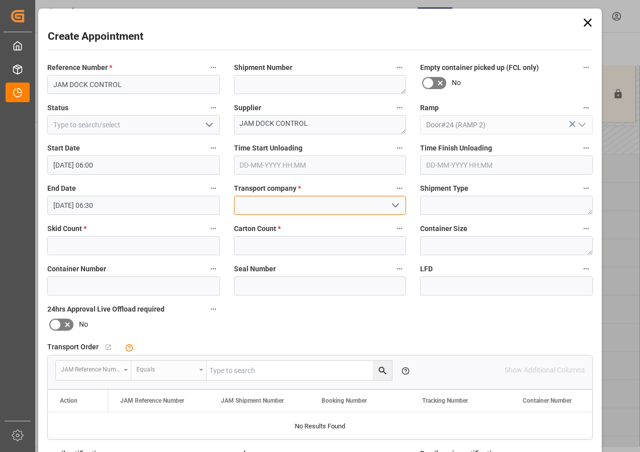
click at [319, 211] on input at bounding box center [320, 205] width 173 height 19
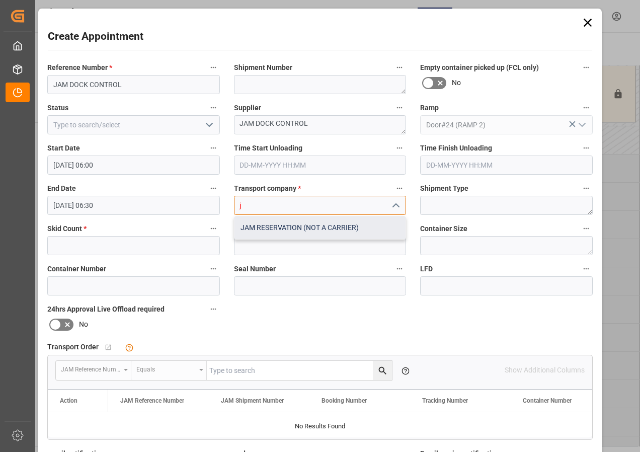
click at [302, 226] on div "JAM RESERVATION (NOT A CARRIER)" at bounding box center [320, 227] width 172 height 23
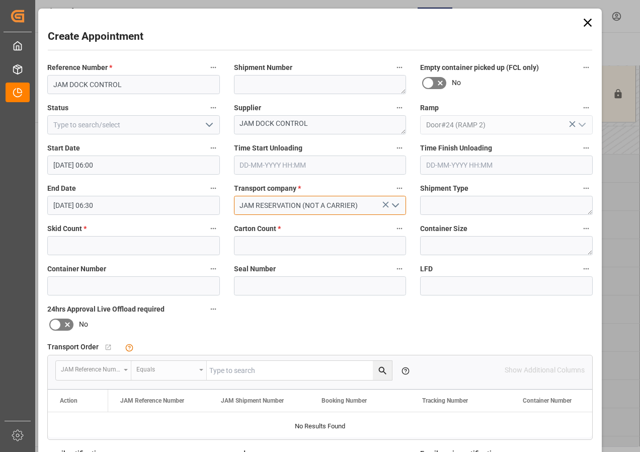
type input "JAM RESERVATION (NOT A CARRIER)"
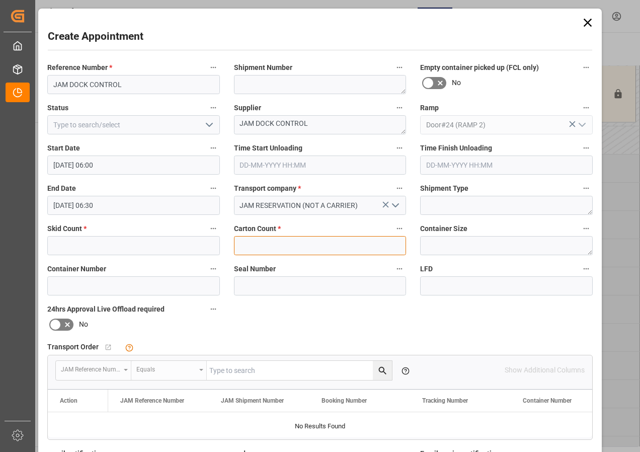
click at [266, 245] on input "text" at bounding box center [320, 245] width 173 height 19
type input "0"
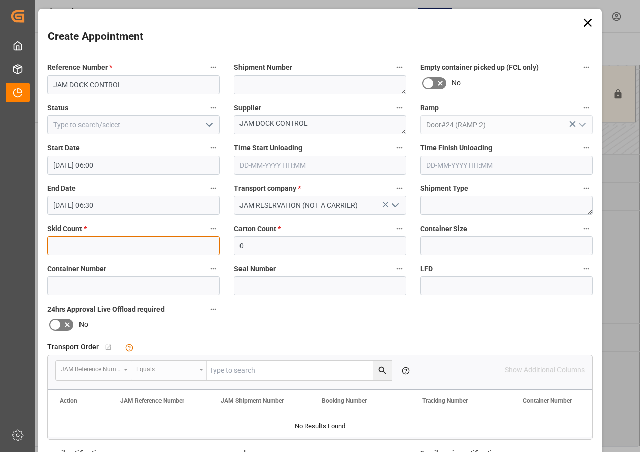
click at [131, 244] on input "text" at bounding box center [133, 245] width 173 height 19
type input "0"
click at [90, 204] on input "[DATE] 06:30" at bounding box center [133, 205] width 173 height 19
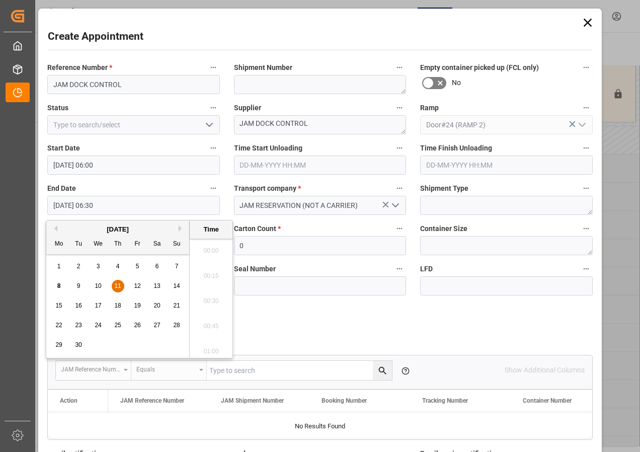
scroll to position [607, 0]
drag, startPoint x: 113, startPoint y: 285, endPoint x: 125, endPoint y: 285, distance: 12.1
click at [113, 285] on div "11" at bounding box center [118, 286] width 13 height 12
click at [213, 344] on li "12:00" at bounding box center [211, 348] width 43 height 25
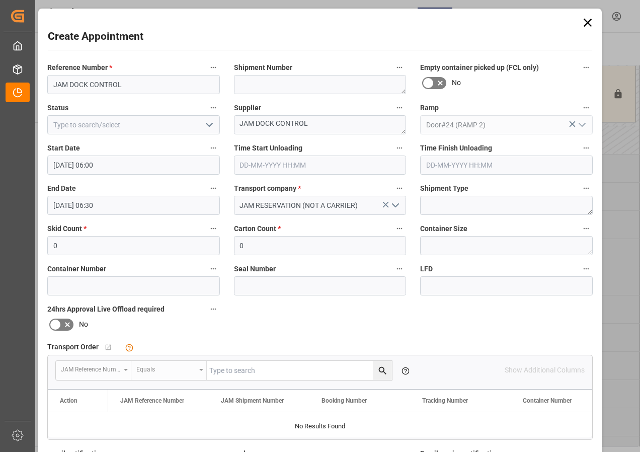
type input "[DATE] 12:00"
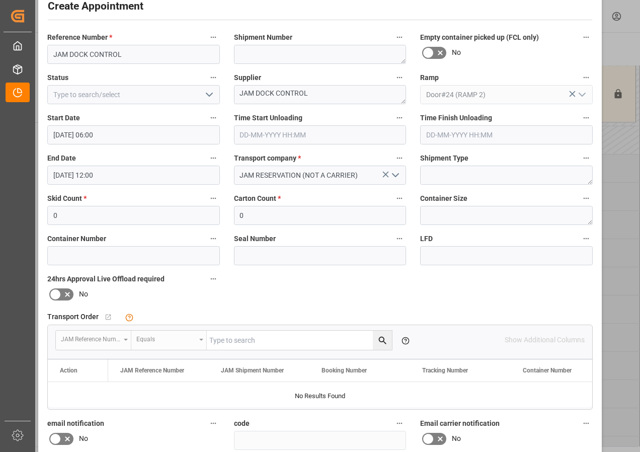
scroll to position [151, 0]
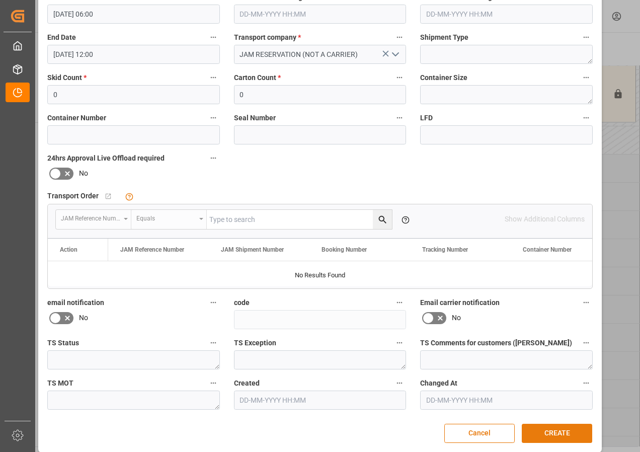
click at [556, 432] on button "CREATE" at bounding box center [557, 433] width 70 height 19
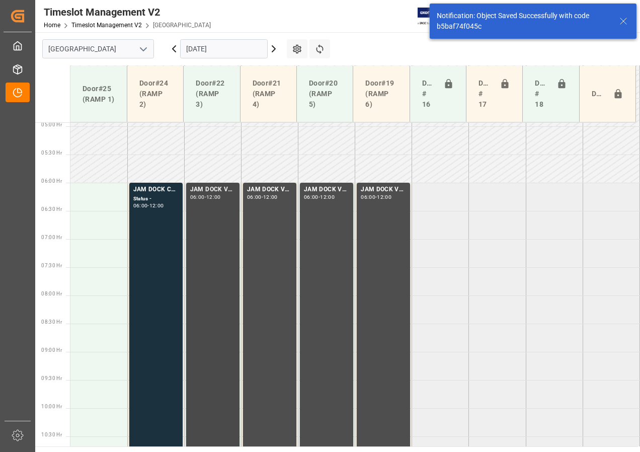
scroll to position [296, 0]
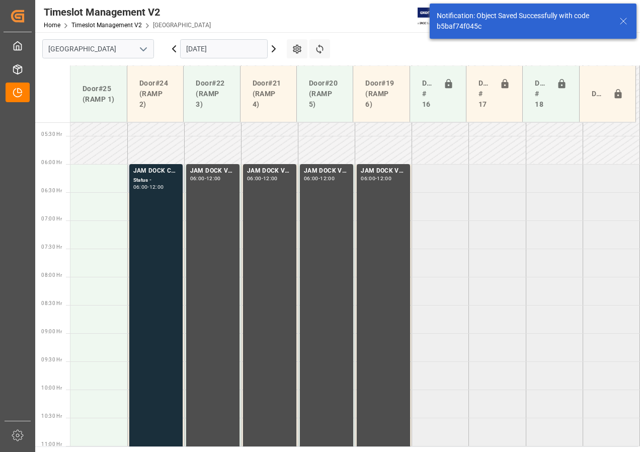
click at [164, 187] on div "12:00" at bounding box center [156, 187] width 15 height 5
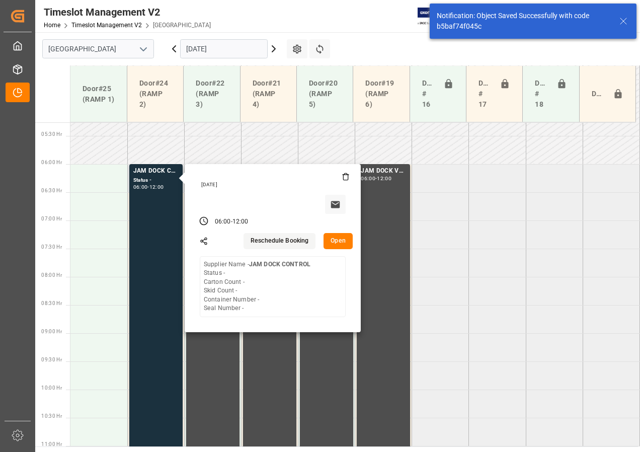
click at [338, 240] on button "Open" at bounding box center [337, 241] width 29 height 16
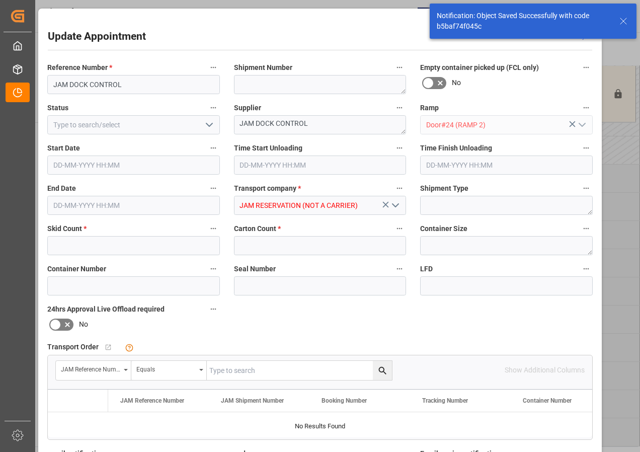
type input "0"
type input "[DATE] 06:00"
type input "[DATE] 12:00"
type input "[DATE] 19:36"
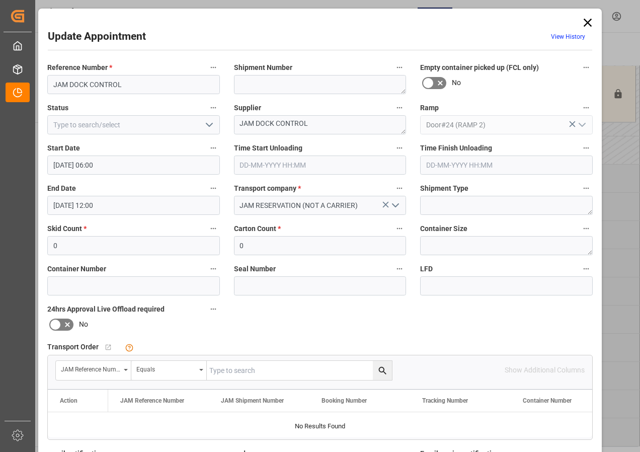
click at [207, 125] on polyline "open menu" at bounding box center [209, 124] width 6 height 3
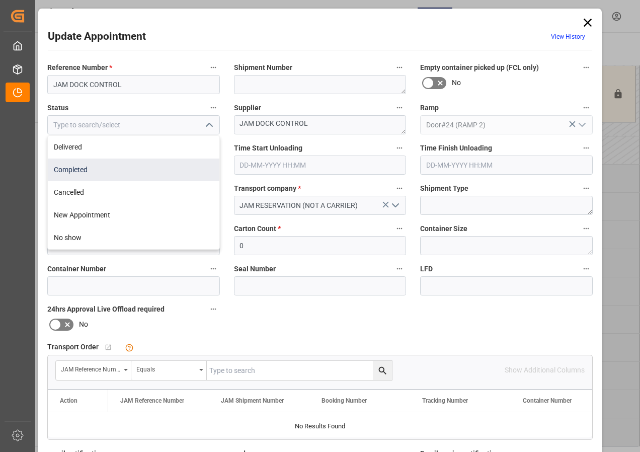
click at [85, 171] on div "Completed" at bounding box center [134, 169] width 172 height 23
type input "Completed"
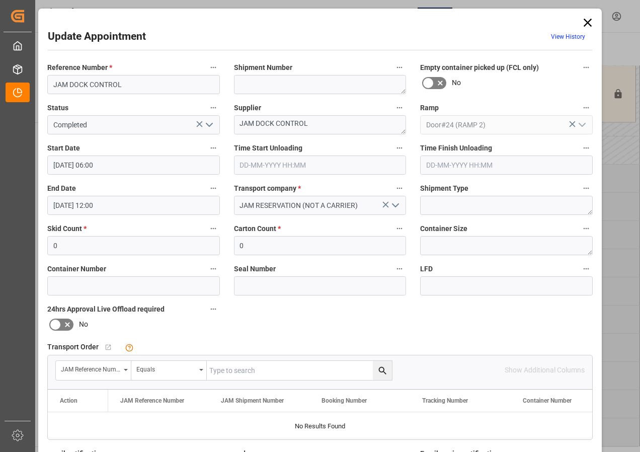
scroll to position [151, 0]
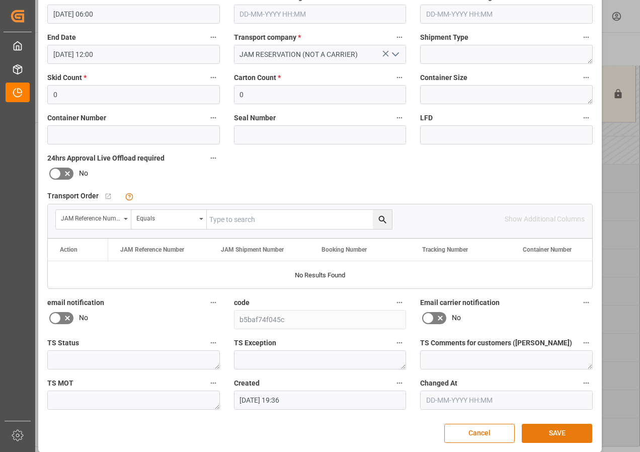
click at [559, 431] on button "SAVE" at bounding box center [557, 433] width 70 height 19
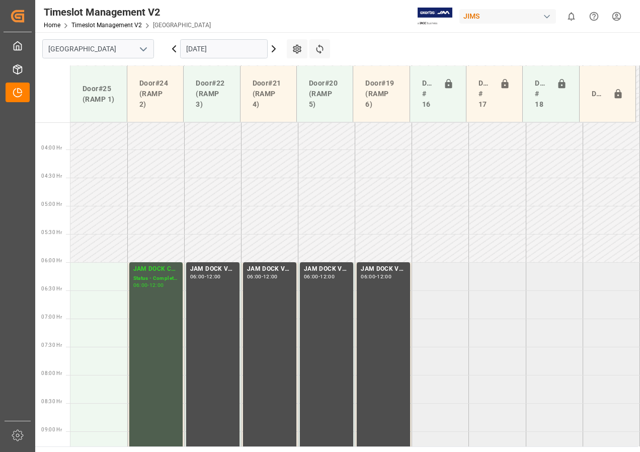
scroll to position [296, 0]
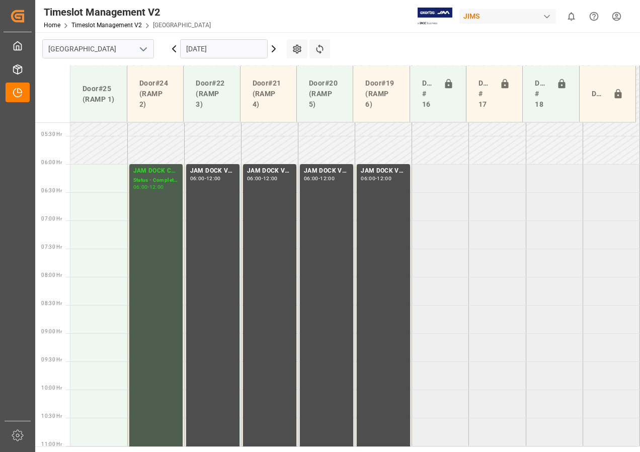
click at [202, 49] on input "[DATE]" at bounding box center [224, 48] width 88 height 19
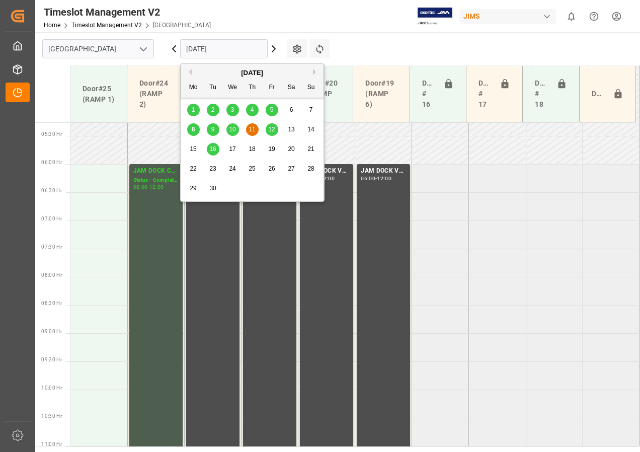
click at [234, 129] on span "10" at bounding box center [232, 129] width 7 height 7
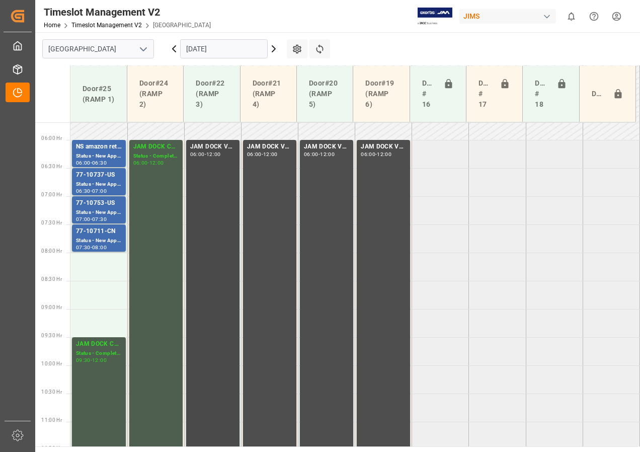
scroll to position [273, 0]
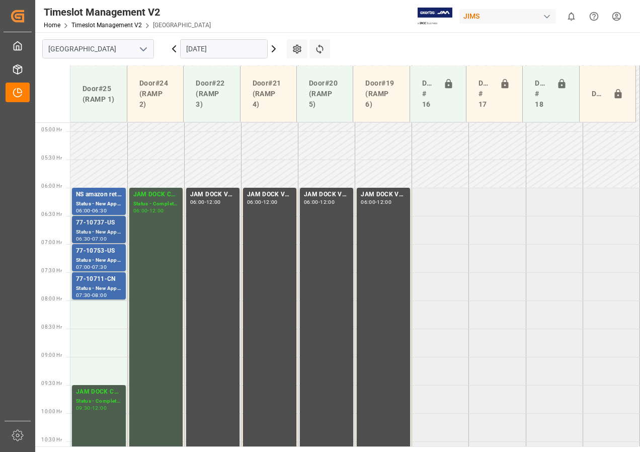
click at [96, 227] on div "77-10737-US" at bounding box center [99, 223] width 46 height 10
click at [100, 254] on div "77-10753-US" at bounding box center [99, 251] width 46 height 10
click at [100, 225] on div "77-10737-US" at bounding box center [99, 223] width 46 height 10
click at [96, 257] on div "Status - New Appointment" at bounding box center [99, 260] width 46 height 9
click at [89, 278] on div "77-10711-CN" at bounding box center [99, 279] width 46 height 10
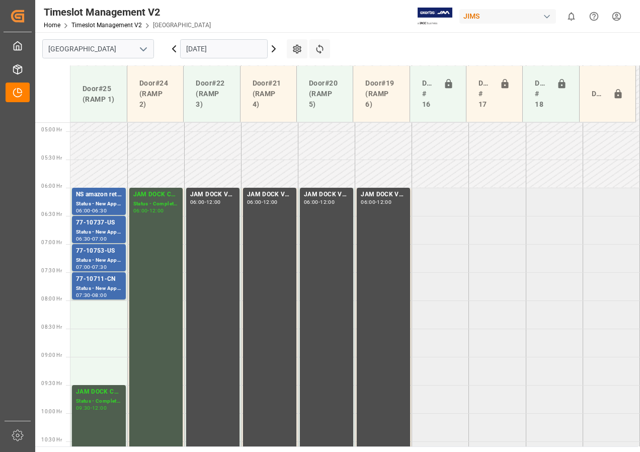
click at [174, 49] on icon at bounding box center [174, 49] width 12 height 12
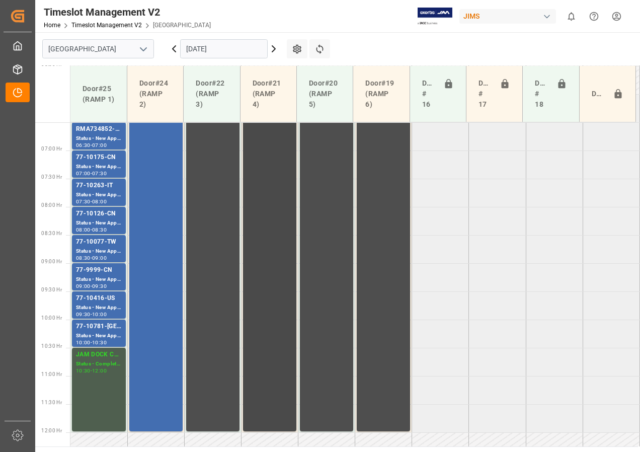
scroll to position [357, 0]
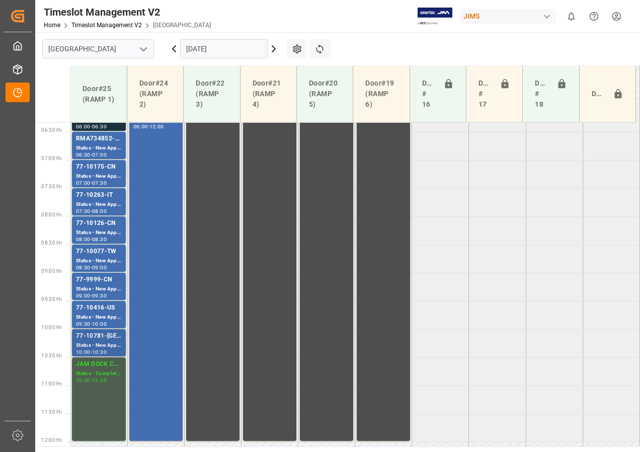
click at [89, 341] on div "Status - New Appointment" at bounding box center [99, 345] width 46 height 9
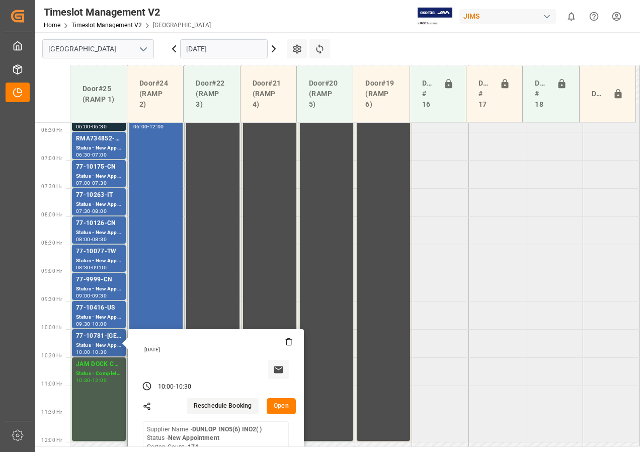
scroll to position [407, 0]
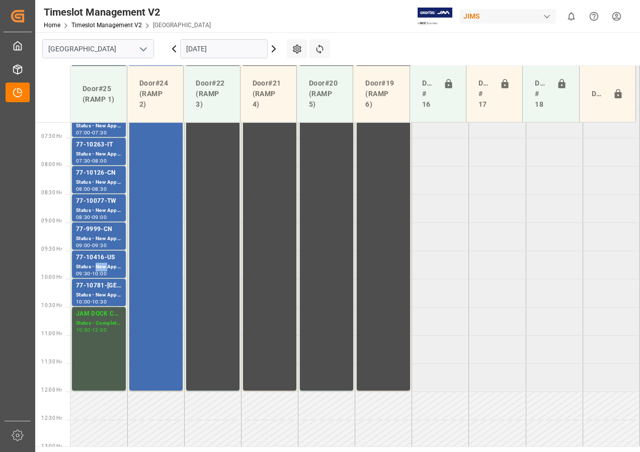
click at [101, 264] on div "Status - New Appointment" at bounding box center [99, 267] width 46 height 9
click at [101, 237] on div "Status - New Appointment" at bounding box center [99, 238] width 46 height 9
click at [104, 208] on div "Status - New Appointment" at bounding box center [99, 210] width 46 height 9
click at [97, 290] on div "77-10781-[GEOGRAPHIC_DATA]" at bounding box center [99, 286] width 46 height 10
click at [104, 263] on div "Status - New Appointment" at bounding box center [99, 267] width 46 height 9
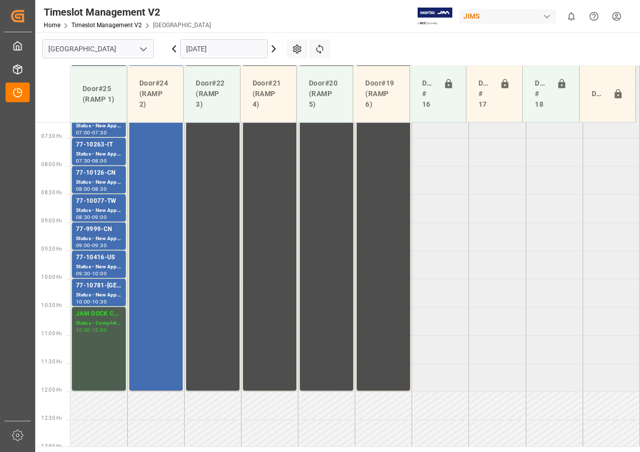
click at [105, 234] on div "77-9999-CN" at bounding box center [99, 229] width 46 height 10
click at [105, 204] on div "77-10077-TW" at bounding box center [99, 201] width 46 height 10
click at [109, 183] on div "Status - New Appointment" at bounding box center [99, 182] width 46 height 9
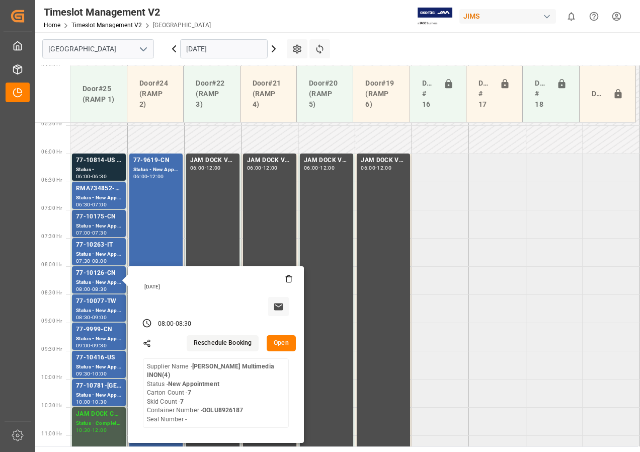
scroll to position [306, 0]
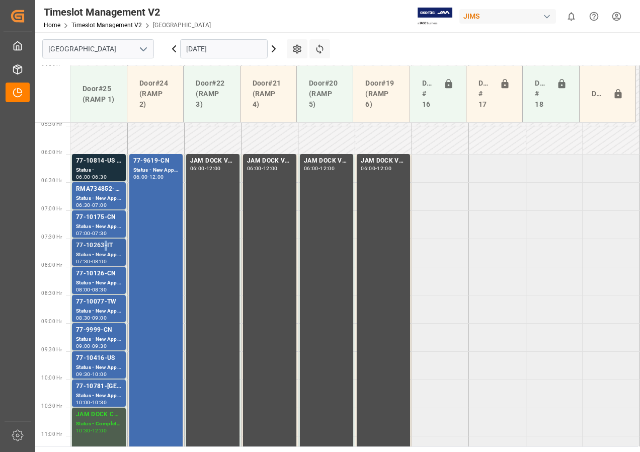
click at [104, 247] on div "77-10263-IT" at bounding box center [99, 245] width 46 height 10
click at [109, 221] on div "77-10175-CN" at bounding box center [99, 217] width 46 height 10
click at [101, 162] on div "77-10814-US SHIP#/M" at bounding box center [99, 161] width 46 height 10
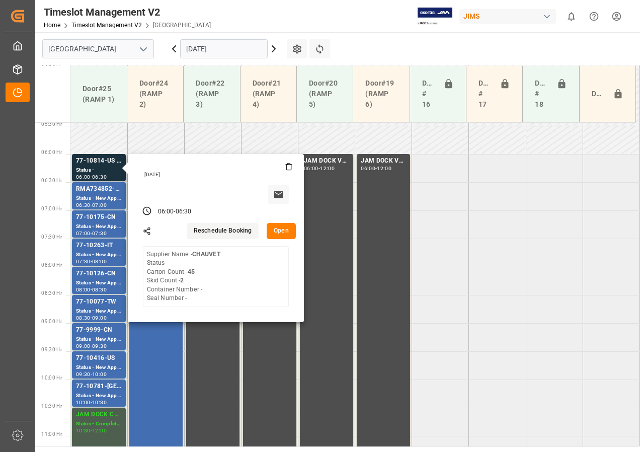
click at [285, 236] on button "Open" at bounding box center [281, 231] width 29 height 16
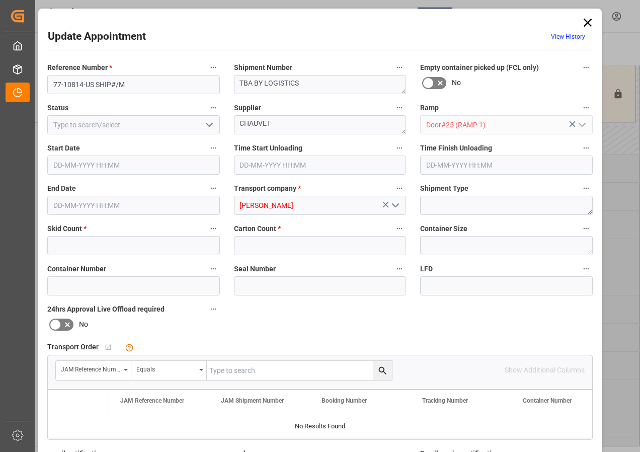
type input "2"
type input "45"
type input "[DATE] 06:00"
type input "[DATE] 06:30"
type input "[DATE] 16:26"
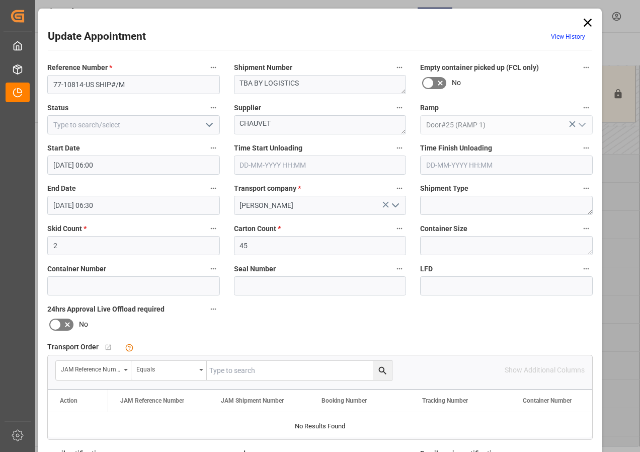
click at [589, 22] on icon at bounding box center [588, 23] width 14 height 14
